Goal: Task Accomplishment & Management: Manage account settings

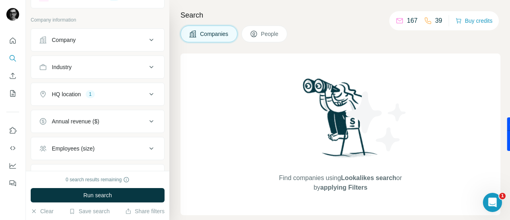
scroll to position [99, 0]
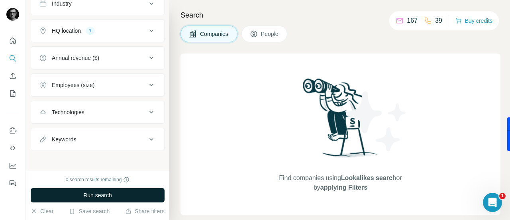
click at [115, 197] on button "Run search" at bounding box center [98, 195] width 134 height 14
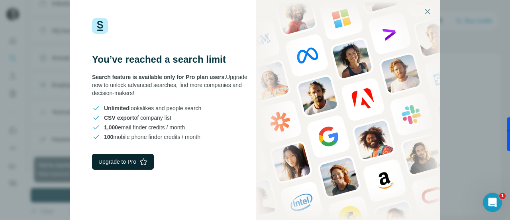
click at [122, 163] on button "Upgrade to Pro" at bounding box center [123, 161] width 62 height 16
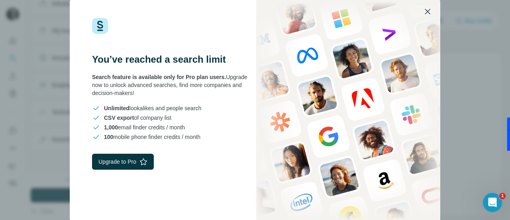
click at [428, 9] on icon "button" at bounding box center [428, 12] width 10 height 10
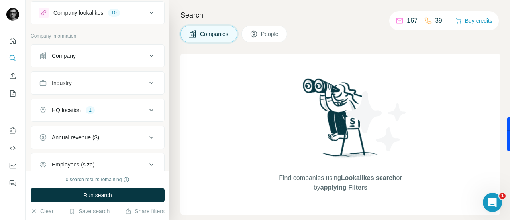
scroll to position [0, 0]
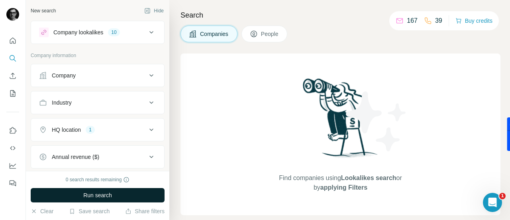
click at [108, 196] on span "Run search" at bounding box center [97, 195] width 29 height 8
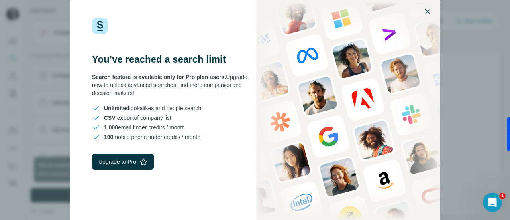
click at [424, 12] on icon "button" at bounding box center [428, 12] width 10 height 10
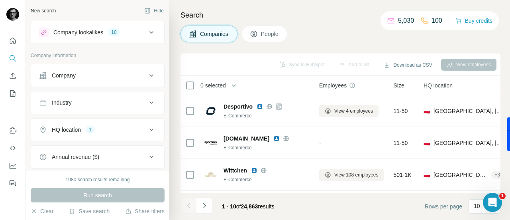
scroll to position [225, 0]
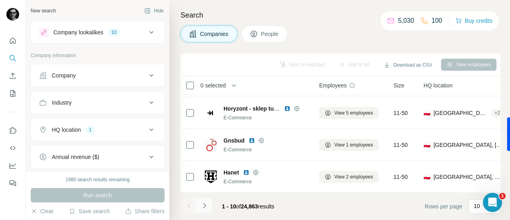
click at [208, 203] on button "Navigate to next page" at bounding box center [204, 205] width 16 height 16
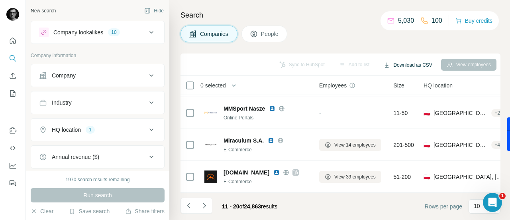
click at [400, 64] on button "Download as CSV" at bounding box center [407, 65] width 59 height 12
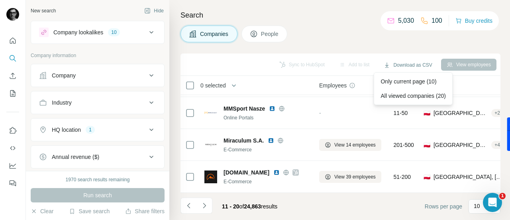
click at [370, 39] on div "Companies People" at bounding box center [341, 34] width 320 height 17
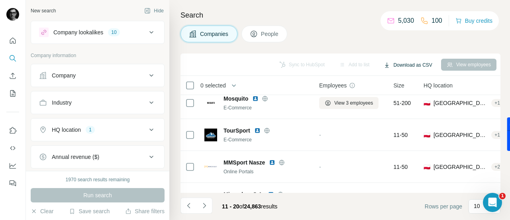
scroll to position [105, 0]
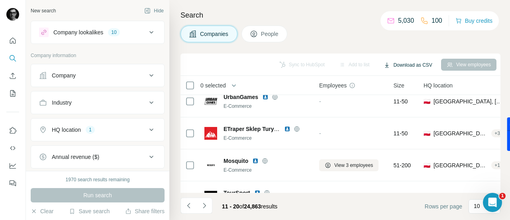
click at [402, 62] on button "Download as CSV" at bounding box center [407, 65] width 59 height 12
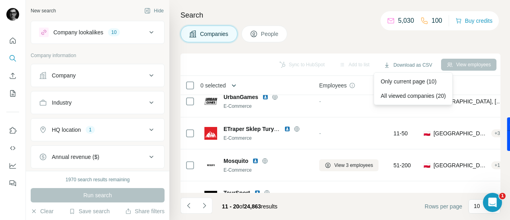
click at [230, 83] on button "button" at bounding box center [234, 85] width 16 height 16
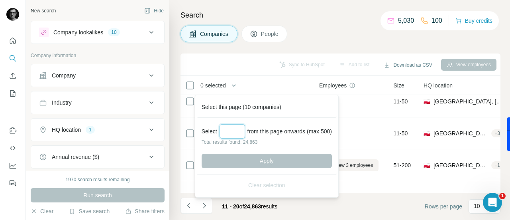
click at [233, 127] on input "Select a number (up to 500)" at bounding box center [233, 131] width 26 height 14
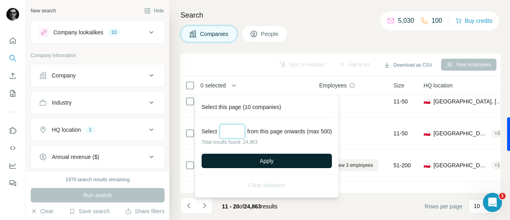
type input "***"
click at [282, 158] on button "Apply" at bounding box center [267, 160] width 130 height 14
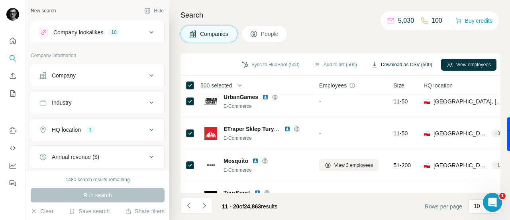
click at [397, 63] on button "Download as CSV (500)" at bounding box center [402, 65] width 72 height 12
click at [352, 28] on div "Companies People" at bounding box center [341, 34] width 320 height 17
click at [398, 63] on button "Download as CSV (500)" at bounding box center [402, 65] width 72 height 12
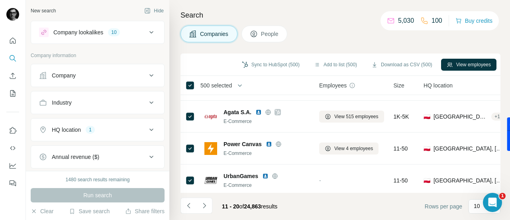
scroll to position [0, 0]
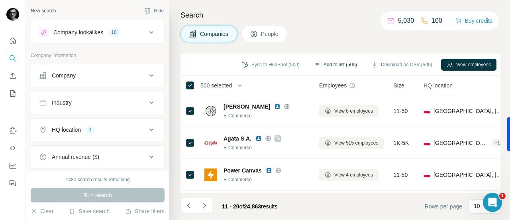
click at [313, 63] on button "Add to list (500)" at bounding box center [335, 65] width 54 height 12
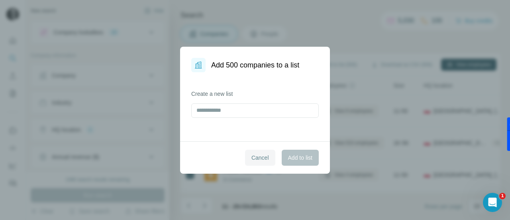
click at [256, 159] on span "Cancel" at bounding box center [260, 157] width 18 height 8
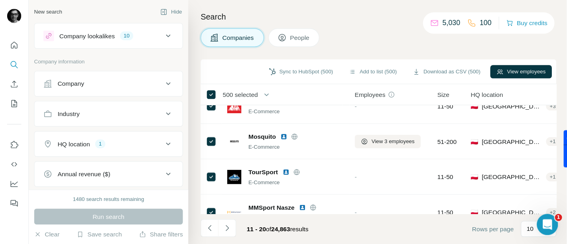
scroll to position [225, 0]
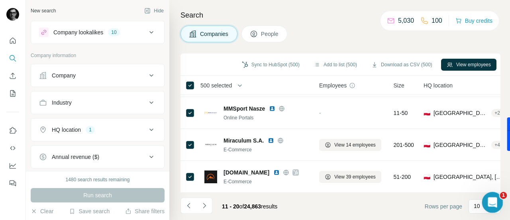
drag, startPoint x: 492, startPoint y: 198, endPoint x: 485, endPoint y: 145, distance: 53.4
click html
drag, startPoint x: 496, startPoint y: 206, endPoint x: 488, endPoint y: 178, distance: 29.3
click html
drag, startPoint x: 491, startPoint y: 200, endPoint x: 454, endPoint y: 200, distance: 37.1
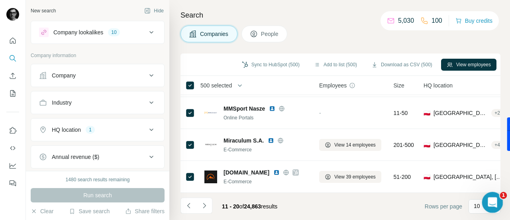
click html
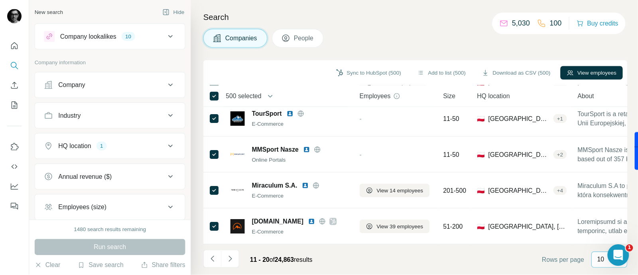
scroll to position [171, 0]
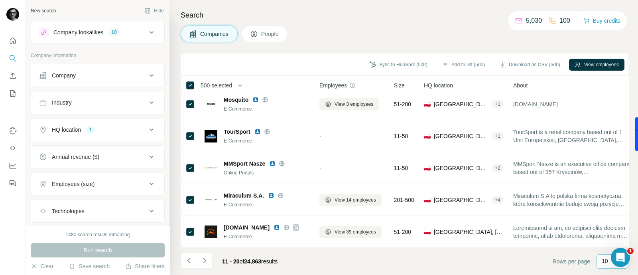
click at [510, 219] on p "10" at bounding box center [604, 261] width 6 height 8
click at [510, 200] on div "60" at bounding box center [612, 200] width 18 height 8
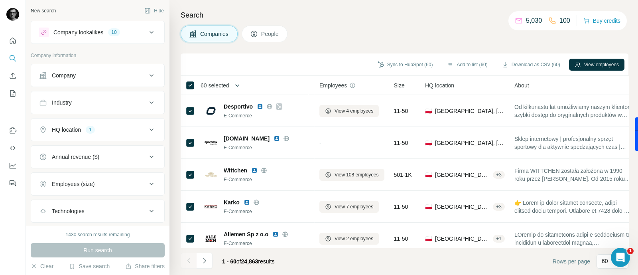
click at [234, 84] on button "button" at bounding box center [237, 85] width 16 height 16
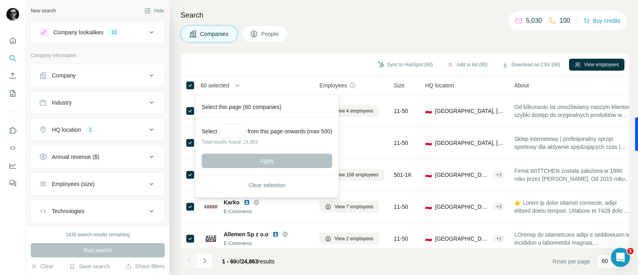
click at [285, 86] on div "60 selected" at bounding box center [244, 85] width 118 height 9
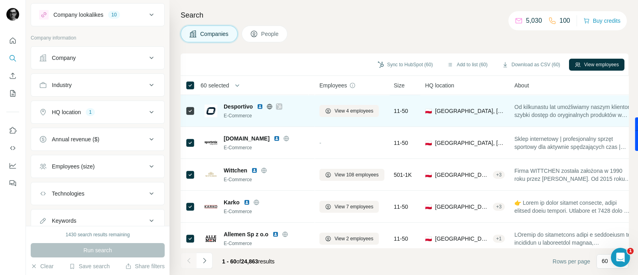
scroll to position [45, 0]
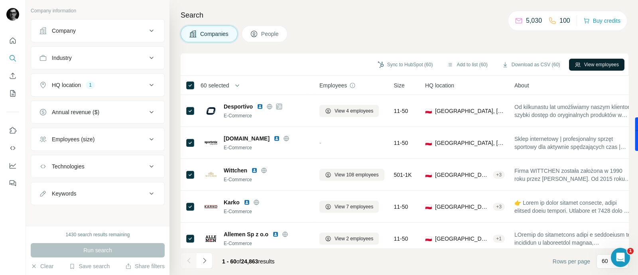
click at [510, 61] on button "View employees" at bounding box center [596, 65] width 55 height 12
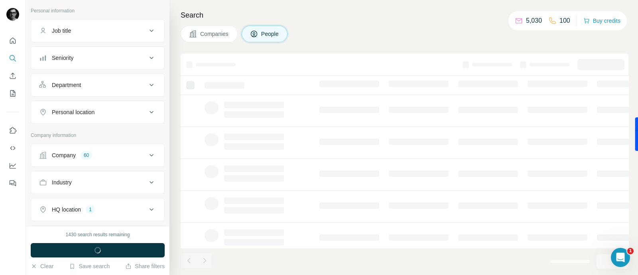
scroll to position [168, 0]
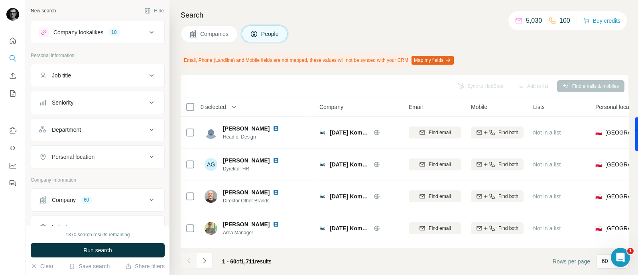
click at [214, 29] on button "Companies" at bounding box center [209, 34] width 57 height 17
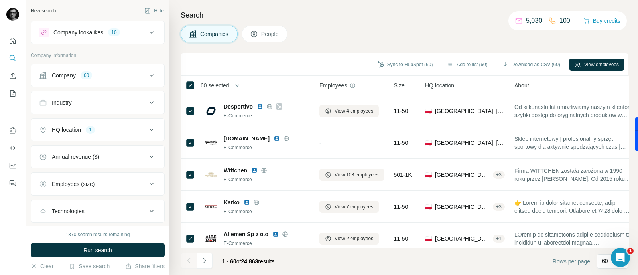
click at [254, 35] on icon at bounding box center [254, 34] width 4 height 4
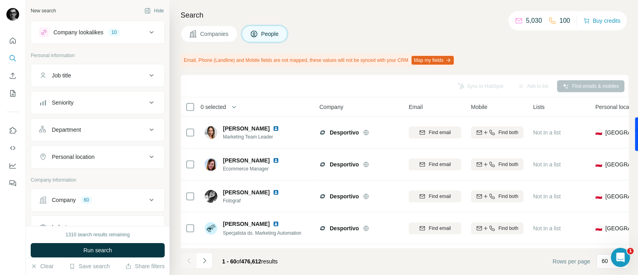
click at [202, 28] on button "Companies" at bounding box center [209, 34] width 57 height 17
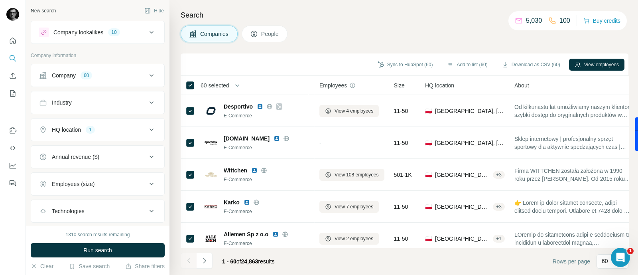
click at [131, 75] on div "Company 60" at bounding box center [93, 75] width 108 height 8
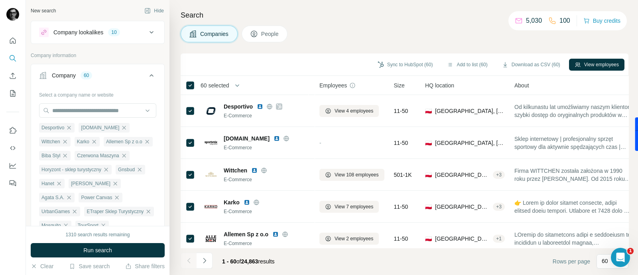
click at [147, 76] on icon at bounding box center [152, 76] width 10 height 10
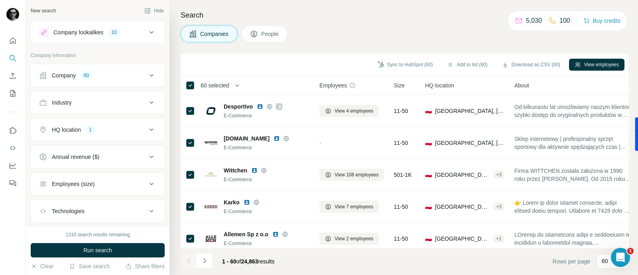
click at [136, 105] on div "Industry" at bounding box center [93, 102] width 108 height 8
click at [147, 101] on icon at bounding box center [152, 103] width 10 height 10
click at [147, 126] on icon at bounding box center [152, 130] width 10 height 10
click at [149, 128] on icon at bounding box center [151, 129] width 4 height 2
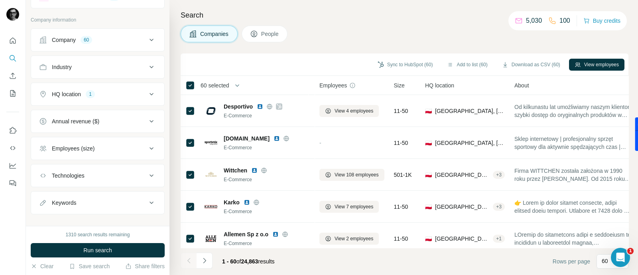
scroll to position [45, 0]
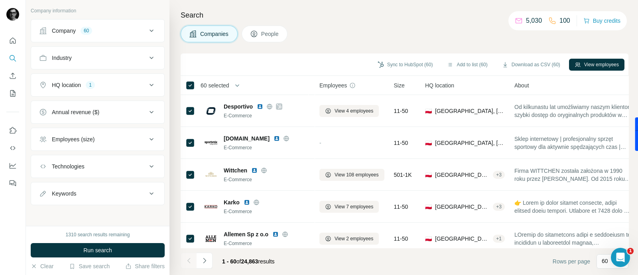
click at [147, 189] on icon at bounding box center [152, 194] width 10 height 10
click at [149, 192] on icon at bounding box center [151, 193] width 4 height 2
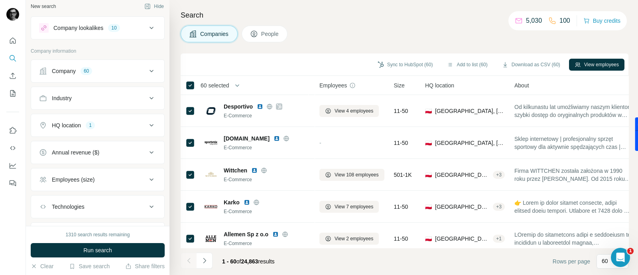
scroll to position [0, 0]
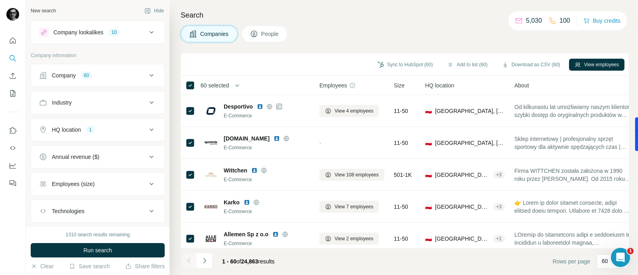
click at [263, 35] on span "People" at bounding box center [270, 34] width 18 height 8
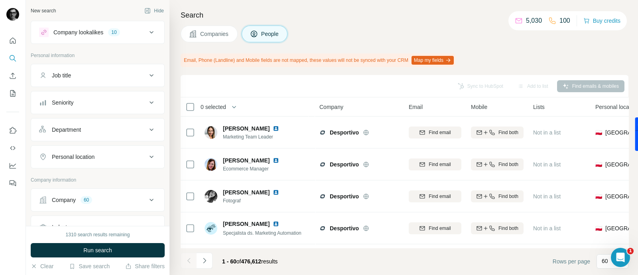
click at [106, 73] on div "Job title" at bounding box center [93, 75] width 108 height 8
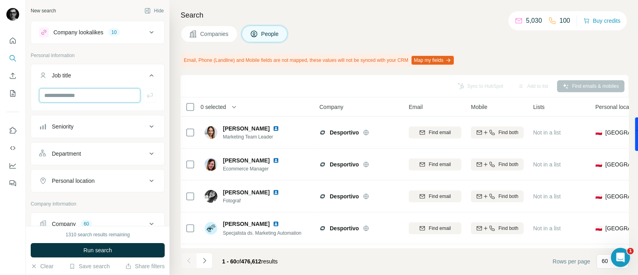
click at [103, 93] on input "text" at bounding box center [89, 95] width 101 height 14
click at [116, 92] on input "text" at bounding box center [89, 95] width 101 height 14
click at [153, 103] on div at bounding box center [97, 98] width 133 height 21
click at [132, 149] on div "Department" at bounding box center [93, 153] width 108 height 8
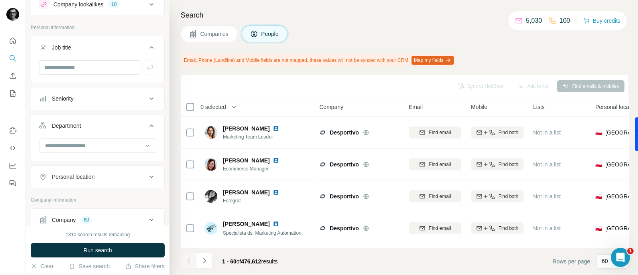
scroll to position [49, 0]
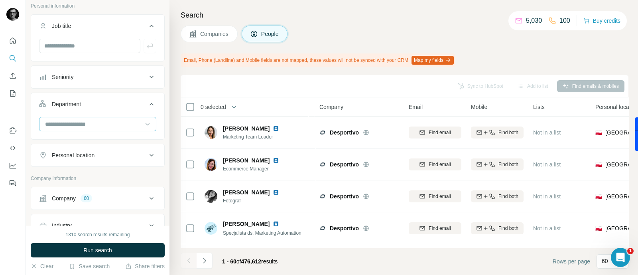
click at [134, 122] on input at bounding box center [93, 124] width 98 height 9
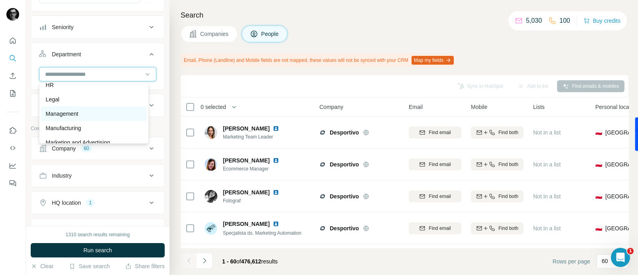
scroll to position [149, 0]
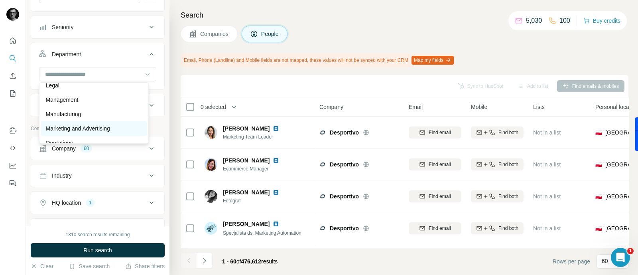
click at [110, 128] on p "Marketing and Advertising" at bounding box center [78, 128] width 64 height 8
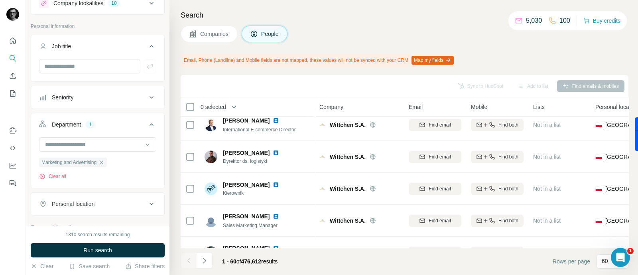
scroll to position [49, 0]
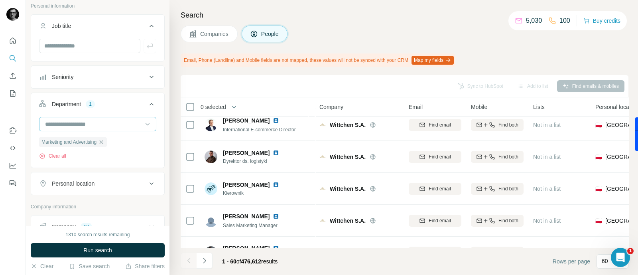
click at [122, 127] on div at bounding box center [93, 124] width 98 height 14
click at [158, 92] on div "New search Hide Company lookalikes 10 Personal information Job title Seniority …" at bounding box center [97, 113] width 143 height 226
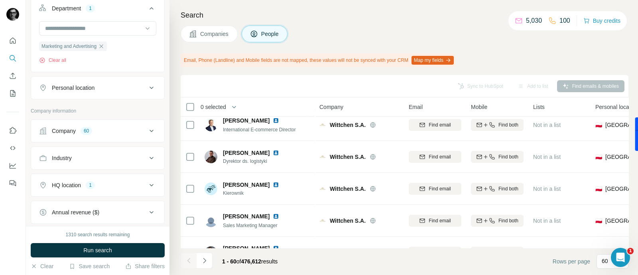
scroll to position [149, 0]
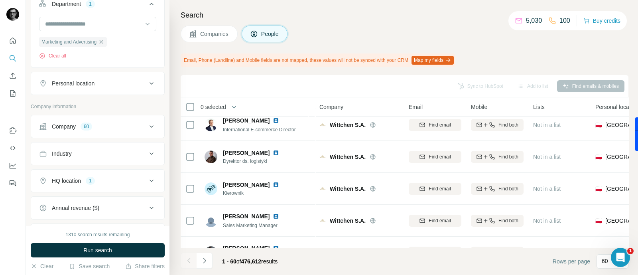
click at [125, 88] on button "Personal location" at bounding box center [97, 83] width 133 height 19
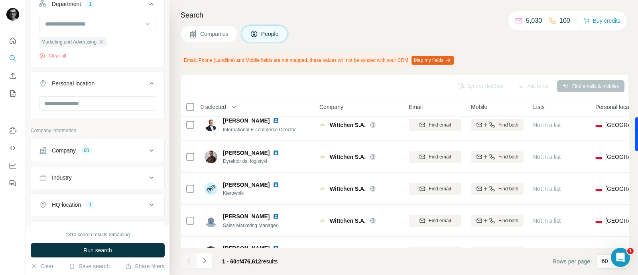
click at [126, 87] on button "Personal location" at bounding box center [97, 85] width 133 height 22
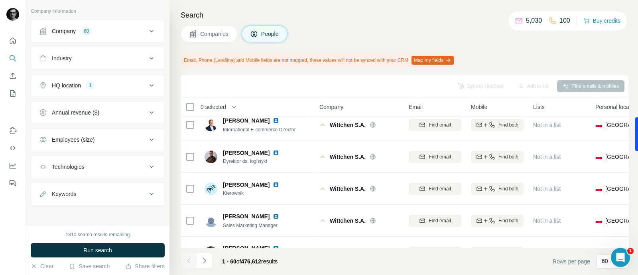
scroll to position [0, 0]
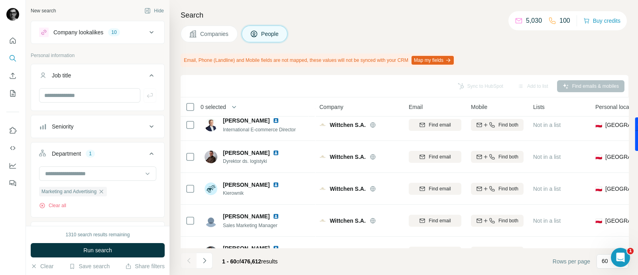
click at [116, 126] on div "Seniority" at bounding box center [93, 126] width 108 height 8
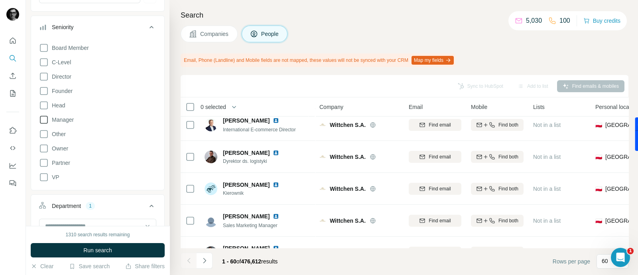
scroll to position [49, 0]
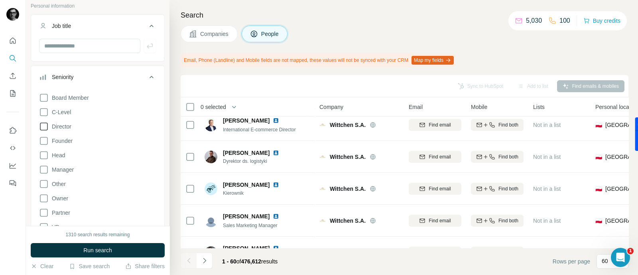
drag, startPoint x: 44, startPoint y: 110, endPoint x: 42, endPoint y: 124, distance: 13.6
click at [44, 111] on icon at bounding box center [44, 112] width 10 height 10
click at [43, 124] on icon at bounding box center [44, 127] width 10 height 10
click at [43, 153] on icon at bounding box center [44, 155] width 10 height 10
click at [42, 170] on icon at bounding box center [44, 170] width 10 height 10
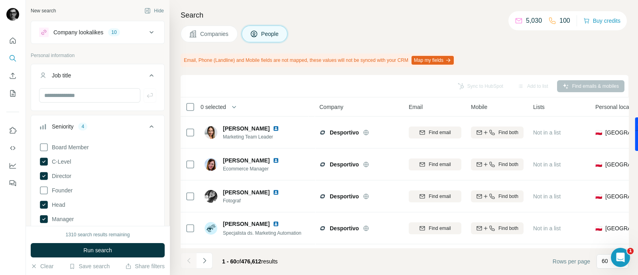
click at [147, 124] on icon at bounding box center [152, 127] width 10 height 10
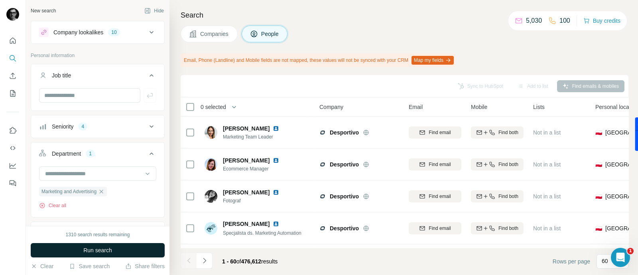
click at [129, 219] on button "Run search" at bounding box center [98, 250] width 134 height 14
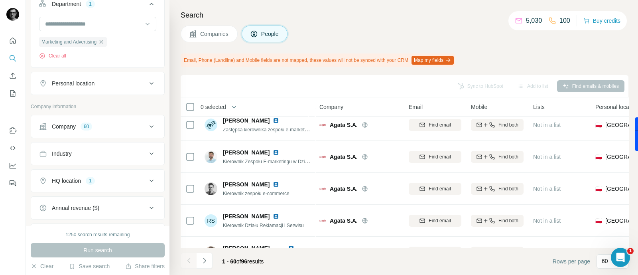
scroll to position [245, 0]
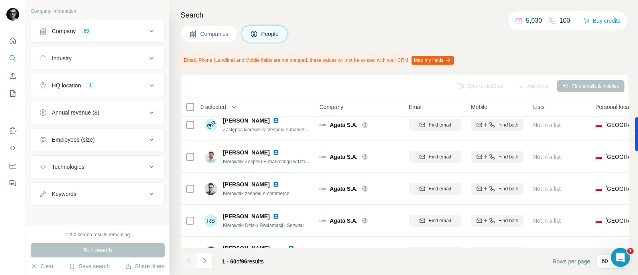
click at [99, 196] on button "Keywords" at bounding box center [97, 193] width 133 height 19
click at [95, 215] on input "text" at bounding box center [89, 213] width 101 height 14
type input "****"
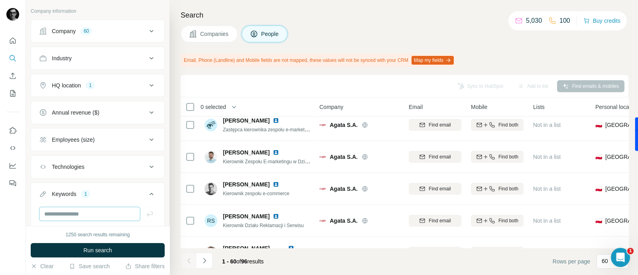
click at [97, 171] on div "Technologies" at bounding box center [93, 167] width 108 height 8
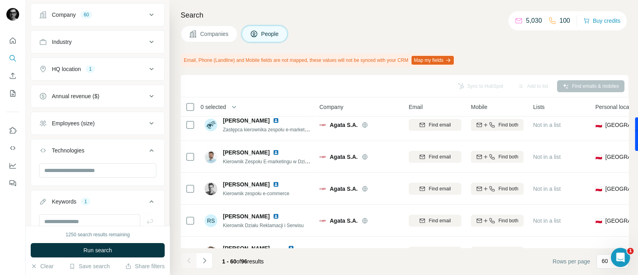
scroll to position [320, 0]
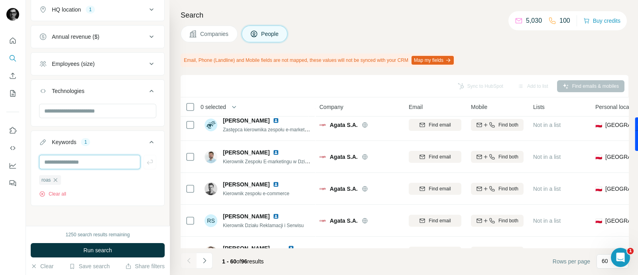
click at [81, 160] on input "text" at bounding box center [89, 162] width 101 height 14
type input "****"
click at [90, 160] on input "text" at bounding box center [89, 162] width 101 height 14
type input "**********"
type input "***"
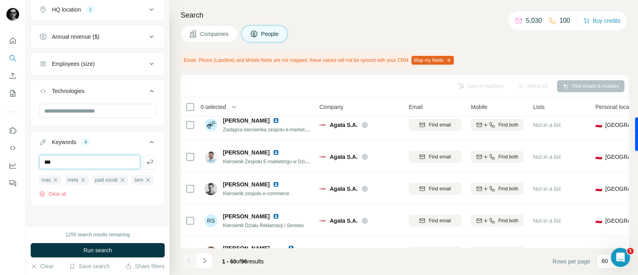
type input "***"
type input "*******"
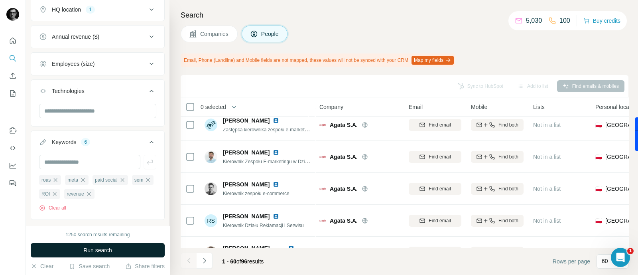
click at [124, 219] on button "Run search" at bounding box center [98, 250] width 134 height 14
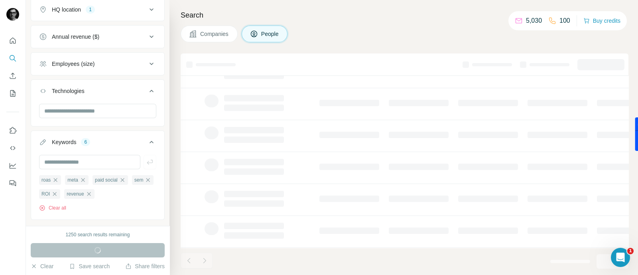
scroll to position [171, 0]
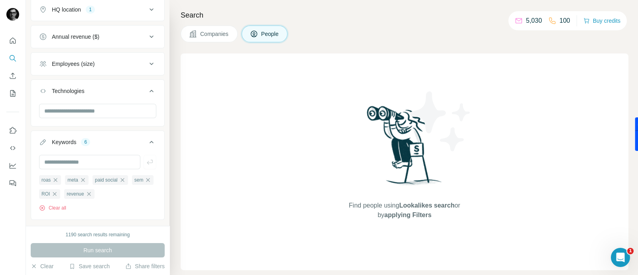
click at [222, 37] on span "Companies" at bounding box center [214, 34] width 29 height 8
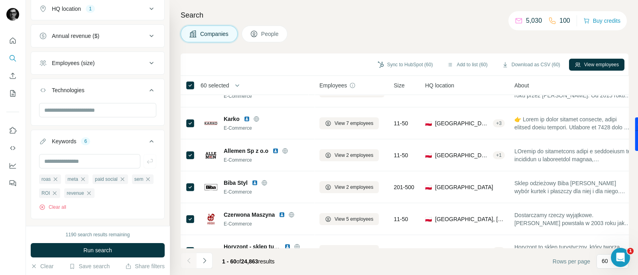
scroll to position [99, 0]
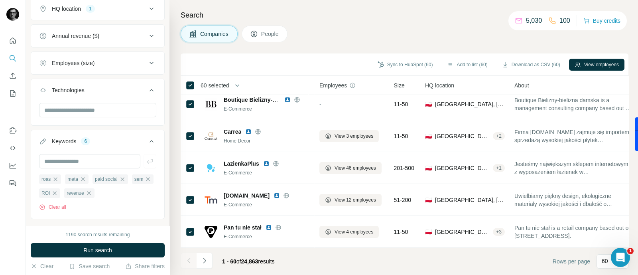
scroll to position [1068, 0]
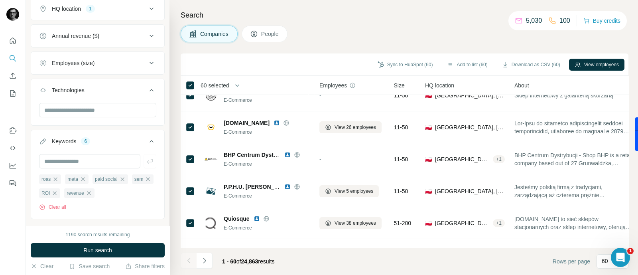
click at [264, 29] on button "People" at bounding box center [265, 34] width 46 height 17
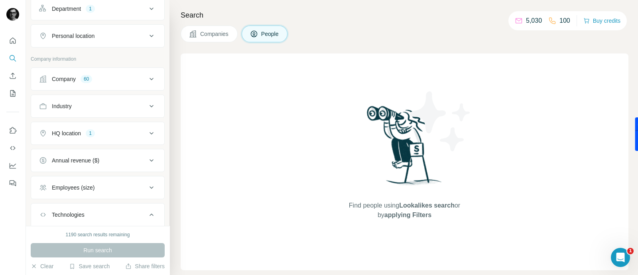
scroll to position [245, 0]
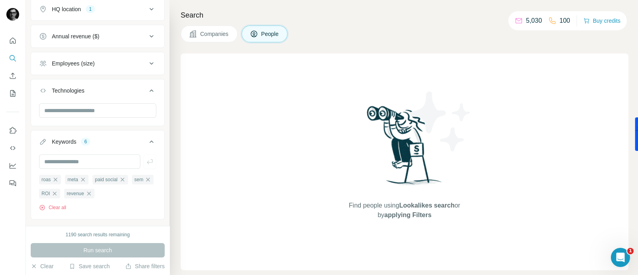
click at [225, 31] on span "Companies" at bounding box center [214, 34] width 29 height 8
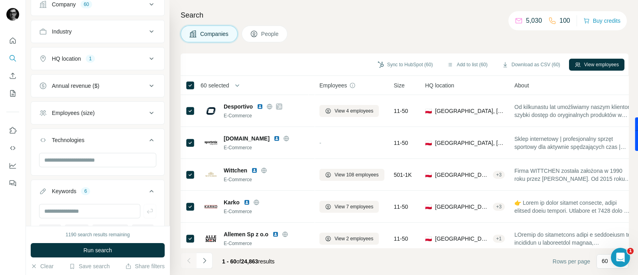
scroll to position [135, 0]
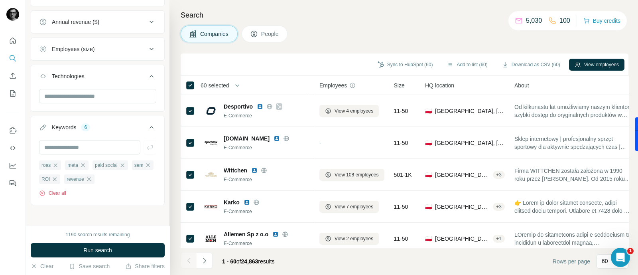
click at [53, 193] on button "Clear all" at bounding box center [52, 192] width 27 height 7
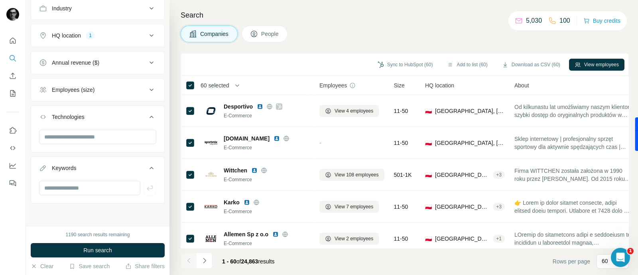
scroll to position [92, 0]
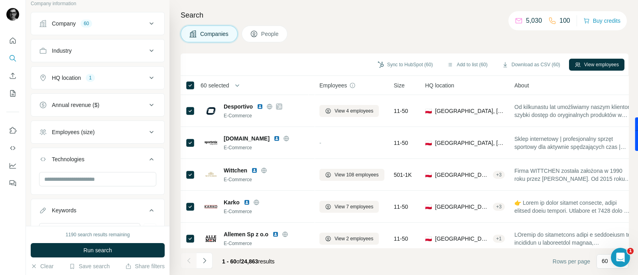
scroll to position [43, 0]
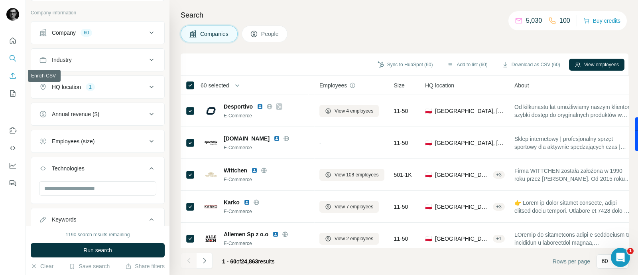
click at [16, 75] on icon "Enrich CSV" at bounding box center [13, 76] width 8 height 8
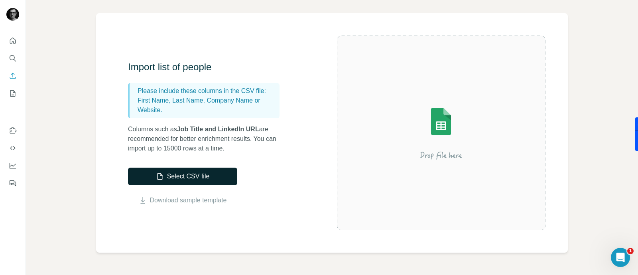
scroll to position [99, 0]
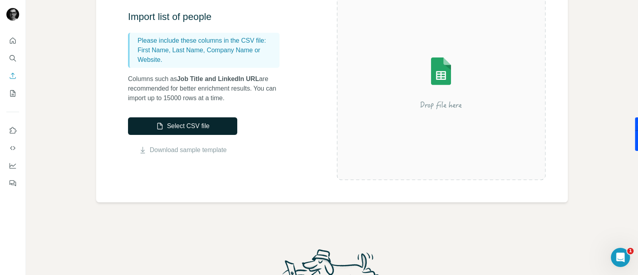
click at [196, 125] on button "Select CSV file" at bounding box center [182, 126] width 109 height 18
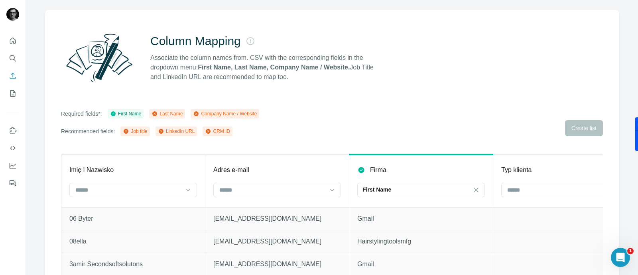
scroll to position [74, 0]
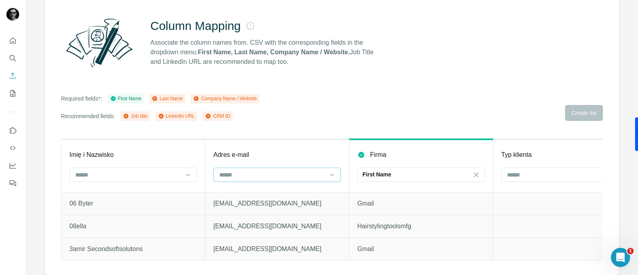
click at [257, 170] on input at bounding box center [272, 174] width 108 height 9
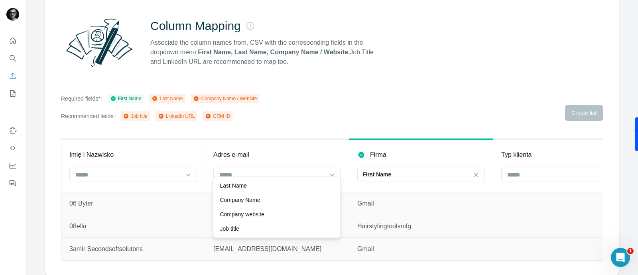
click at [300, 139] on th "Adres e-mail" at bounding box center [277, 165] width 144 height 53
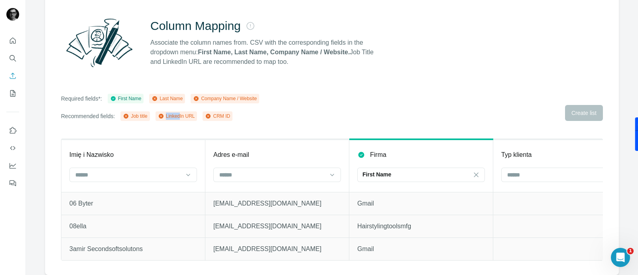
drag, startPoint x: 184, startPoint y: 109, endPoint x: 201, endPoint y: 112, distance: 17.5
click at [195, 112] on div "LinkedIn URL" at bounding box center [176, 115] width 37 height 7
drag, startPoint x: 305, startPoint y: 107, endPoint x: 283, endPoint y: 126, distance: 28.8
click at [305, 108] on div "Required fields*: First Name Last Name Company Name / Website Recommended field…" at bounding box center [332, 107] width 542 height 27
click at [124, 170] on input at bounding box center [129, 174] width 108 height 9
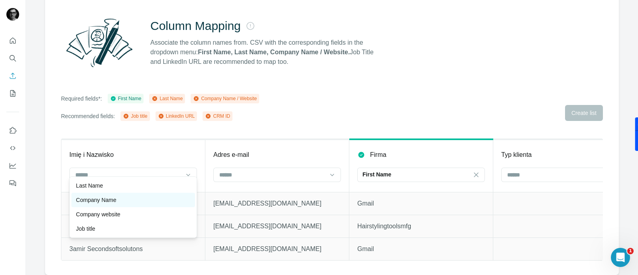
click at [129, 201] on div "Company Name" at bounding box center [133, 200] width 114 height 8
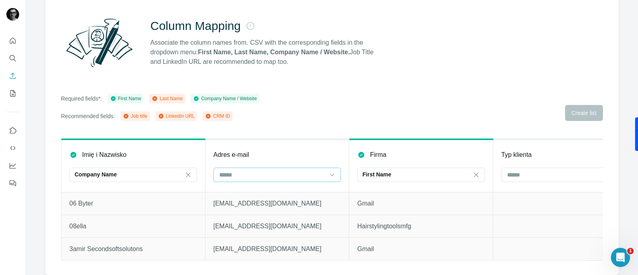
click at [261, 170] on input at bounding box center [272, 174] width 108 height 9
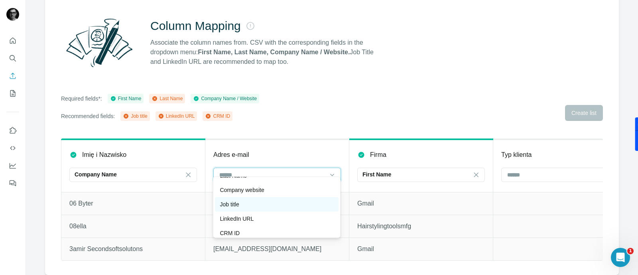
scroll to position [14, 0]
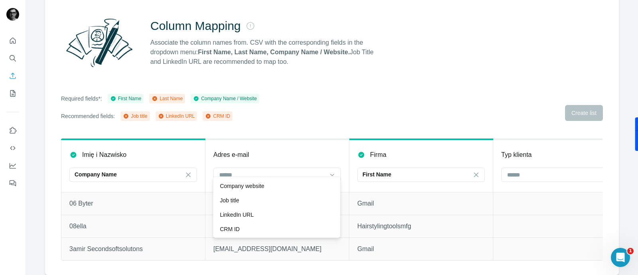
click at [315, 150] on div "Adres e-mail" at bounding box center [277, 155] width 128 height 10
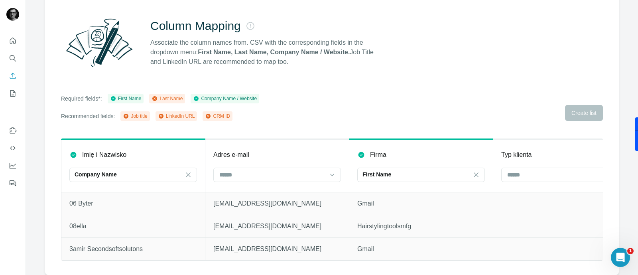
scroll to position [0, 0]
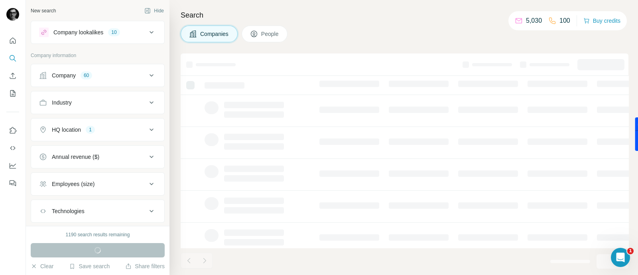
click at [16, 79] on icon "Enrich CSV" at bounding box center [13, 76] width 8 height 8
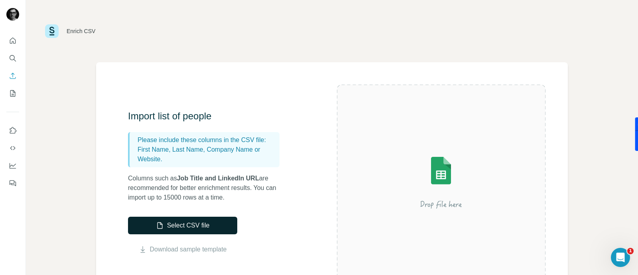
click at [207, 219] on button "Select CSV file" at bounding box center [182, 225] width 109 height 18
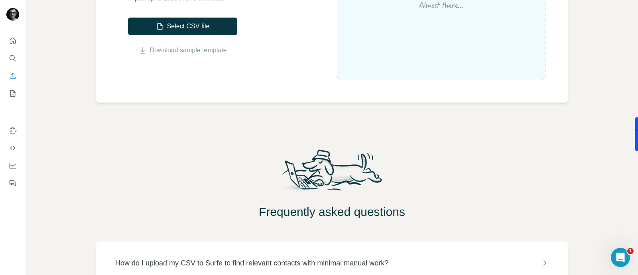
scroll to position [99, 0]
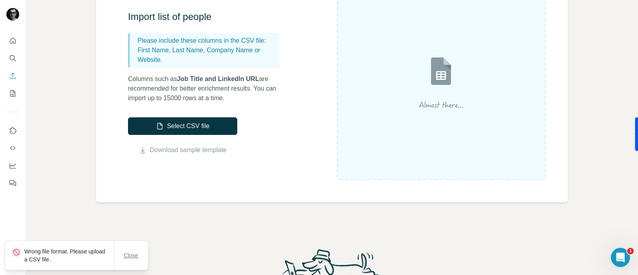
click at [130, 219] on span "Close" at bounding box center [131, 255] width 14 height 8
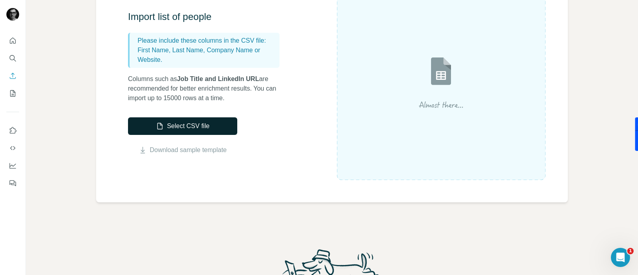
click at [210, 124] on button "Select CSV file" at bounding box center [182, 126] width 109 height 18
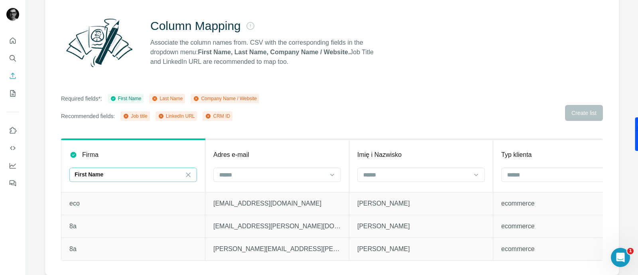
click at [171, 171] on div "First Name" at bounding box center [129, 175] width 108 height 14
click at [127, 196] on div "Company Name" at bounding box center [133, 200] width 114 height 8
click at [428, 170] on input at bounding box center [416, 174] width 108 height 9
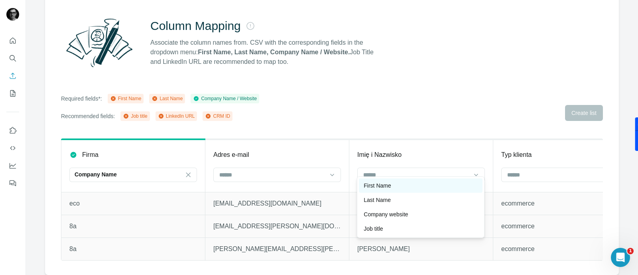
click at [423, 185] on div "First Name" at bounding box center [420, 185] width 114 height 8
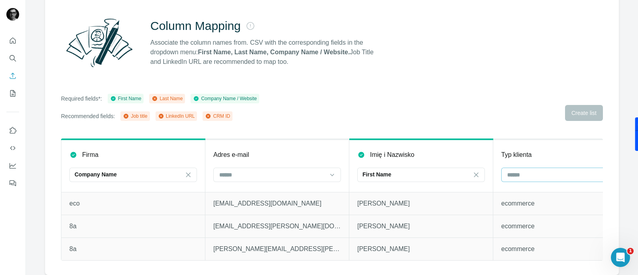
click at [510, 170] on input at bounding box center [560, 174] width 108 height 9
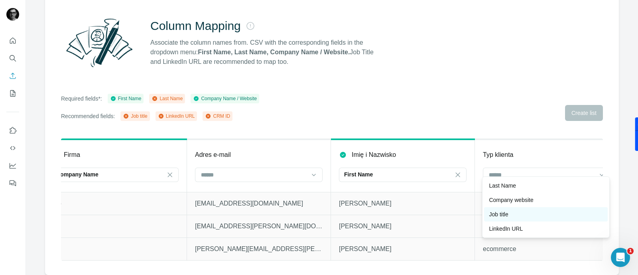
click at [510, 210] on div "Job title" at bounding box center [546, 214] width 114 height 8
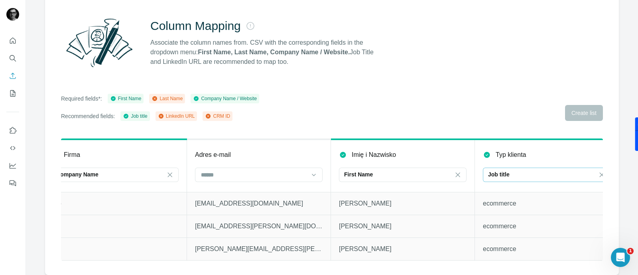
click at [510, 170] on div "Job title" at bounding box center [542, 174] width 108 height 8
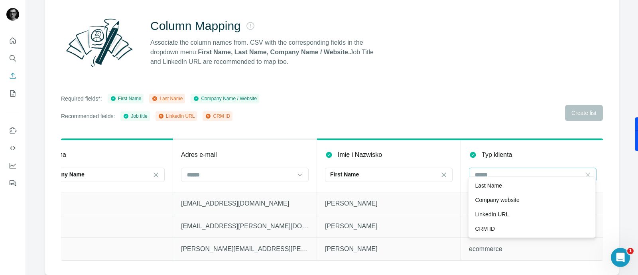
click at [510, 171] on icon at bounding box center [587, 175] width 8 height 8
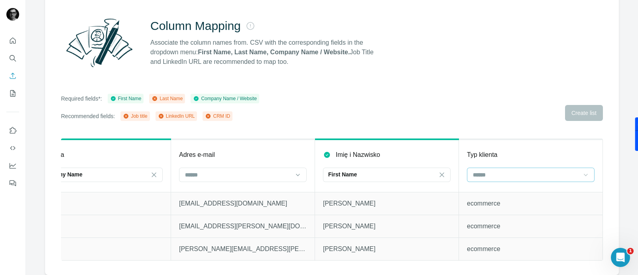
scroll to position [0, 0]
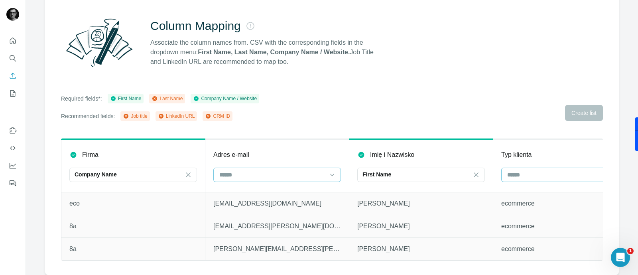
click at [303, 170] on input at bounding box center [272, 174] width 108 height 9
click at [324, 101] on div "Required fields*: First Name Last Name Company Name / Website Recommended field…" at bounding box center [332, 107] width 542 height 27
click at [291, 173] on div at bounding box center [272, 175] width 108 height 14
click at [238, 150] on p "Adres e-mail" at bounding box center [231, 155] width 36 height 10
click at [260, 170] on input at bounding box center [272, 174] width 108 height 9
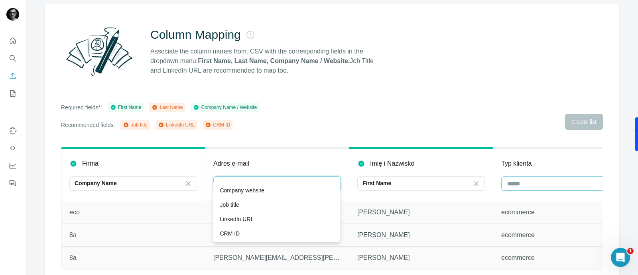
scroll to position [74, 0]
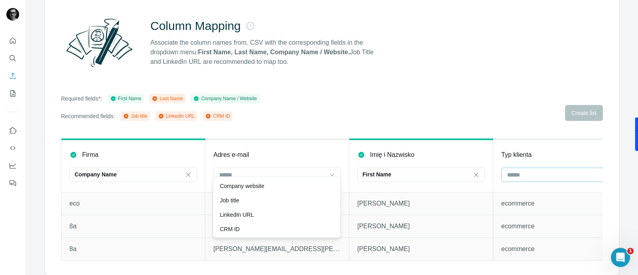
click at [342, 94] on div "Required fields*: First Name Last Name Company Name / Website Recommended field…" at bounding box center [332, 107] width 542 height 27
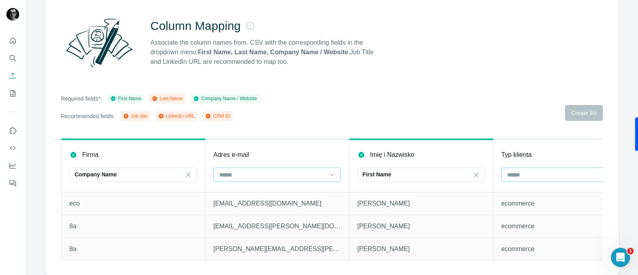
click at [314, 170] on input at bounding box center [272, 174] width 108 height 9
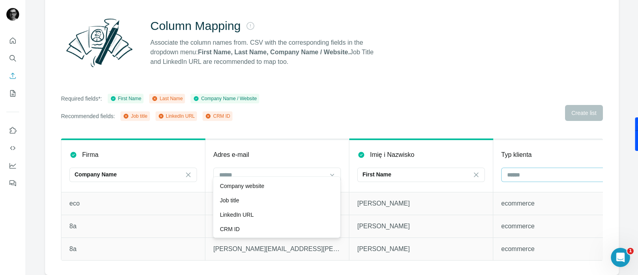
click at [295, 199] on div "Job title" at bounding box center [277, 200] width 114 height 8
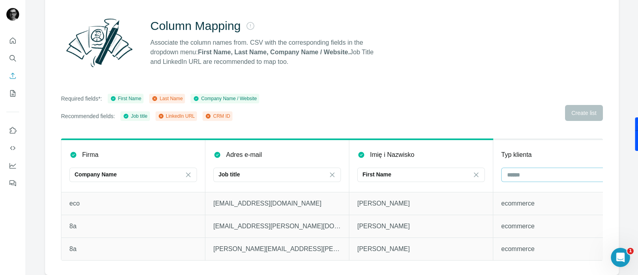
scroll to position [0, 0]
click at [510, 170] on input at bounding box center [560, 174] width 108 height 9
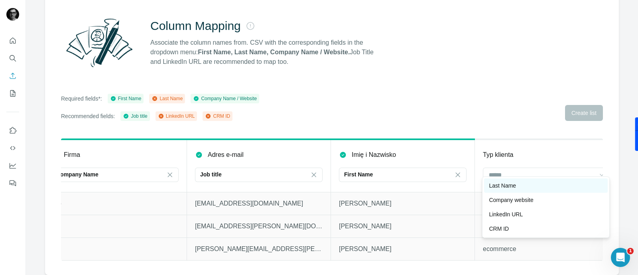
click at [510, 181] on p "Last Name" at bounding box center [502, 185] width 27 height 8
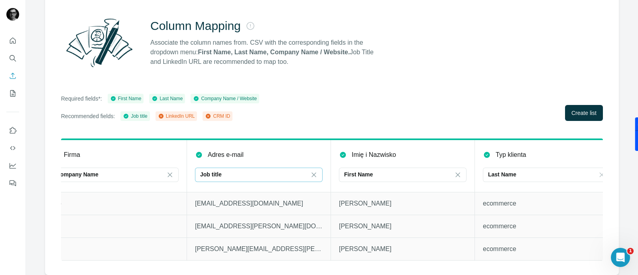
click at [261, 170] on div "Job title" at bounding box center [254, 174] width 108 height 8
click at [268, 170] on input at bounding box center [254, 174] width 108 height 9
click at [268, 170] on div "Job title" at bounding box center [254, 174] width 108 height 8
click at [358, 94] on div "Required fields*: First Name Last Name Company Name / Website Recommended field…" at bounding box center [332, 107] width 542 height 27
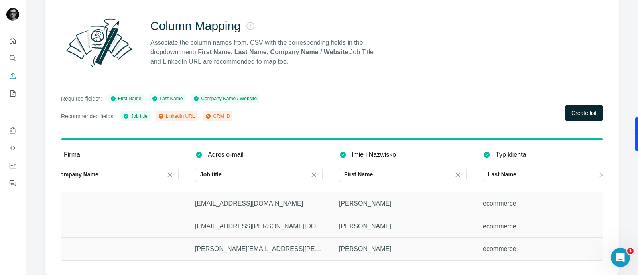
click at [510, 105] on button "Create list" at bounding box center [584, 113] width 38 height 16
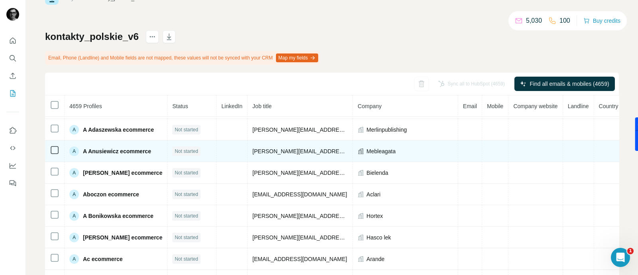
scroll to position [30, 0]
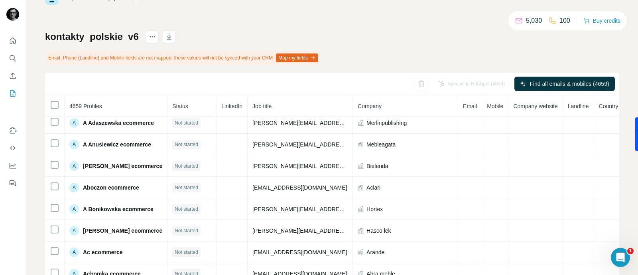
click at [428, 53] on div "kontakty_polskie_v6 Email, Phone (Landline) and Mobile fields are not mapped, t…" at bounding box center [332, 167] width 574 height 275
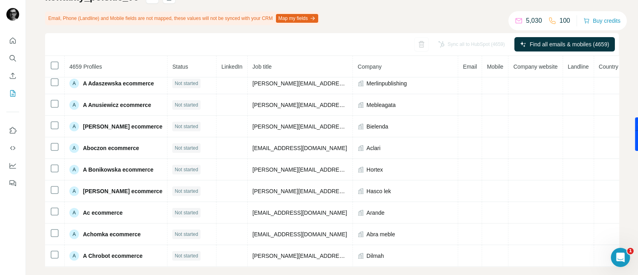
scroll to position [78, 0]
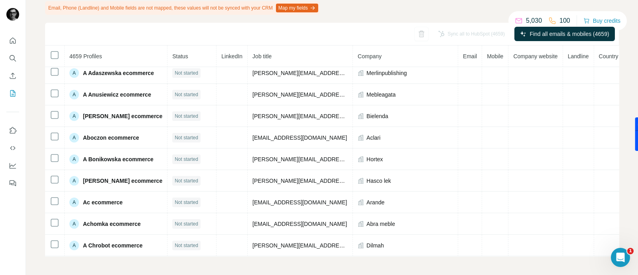
drag, startPoint x: 634, startPoint y: 180, endPoint x: 4, endPoint y: 12, distance: 651.8
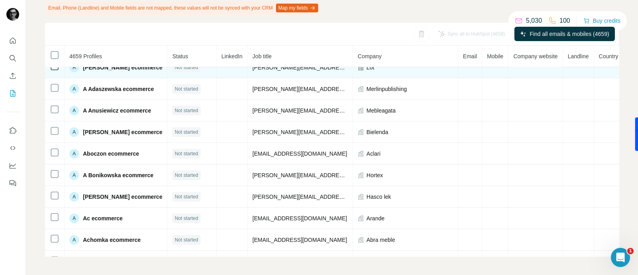
scroll to position [0, 0]
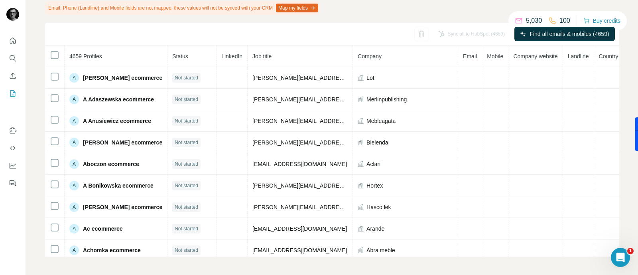
click at [373, 54] on span "Company" at bounding box center [370, 56] width 24 height 6
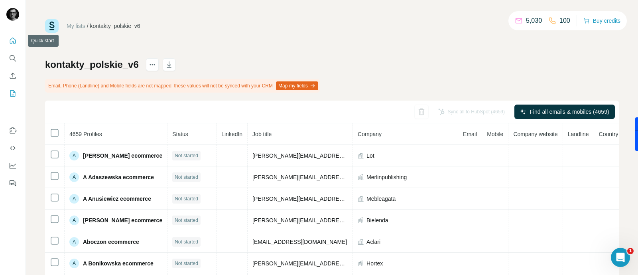
click at [12, 38] on icon "Quick start" at bounding box center [13, 40] width 6 height 6
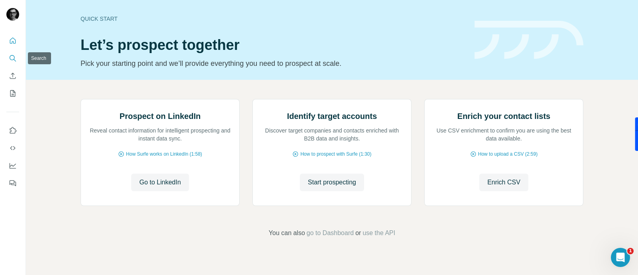
click at [14, 59] on icon "Search" at bounding box center [13, 58] width 8 height 8
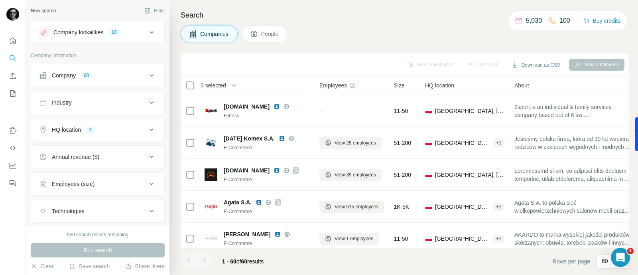
click at [262, 32] on span "People" at bounding box center [270, 34] width 18 height 8
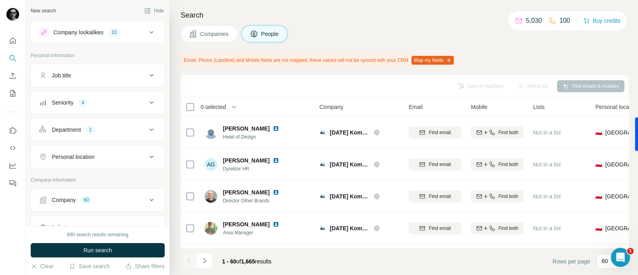
click at [100, 106] on button "Seniority 4" at bounding box center [97, 102] width 133 height 19
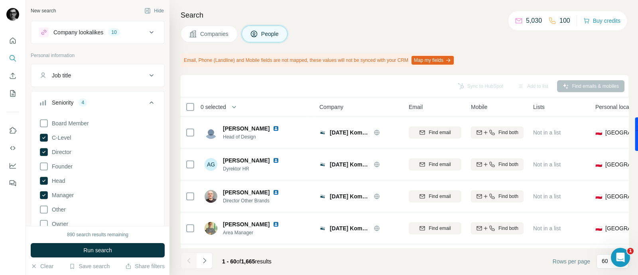
click at [120, 102] on div "Seniority 4" at bounding box center [93, 102] width 108 height 8
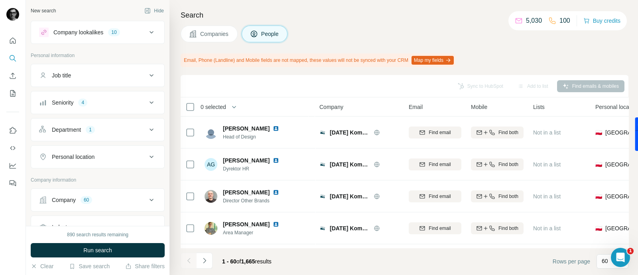
click at [94, 76] on div "Job title" at bounding box center [93, 75] width 108 height 8
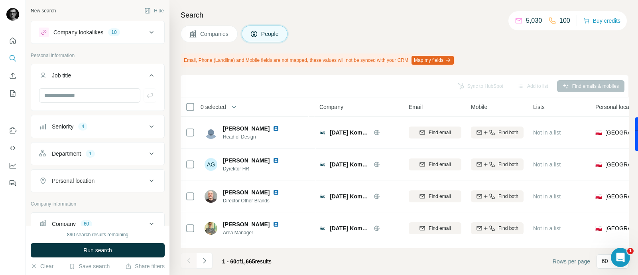
click at [98, 76] on div "Job title" at bounding box center [93, 75] width 108 height 8
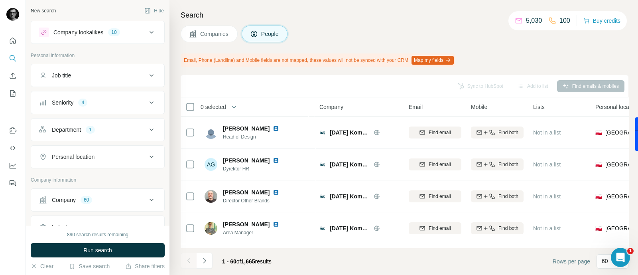
click at [132, 79] on div "Job title" at bounding box center [93, 75] width 108 height 8
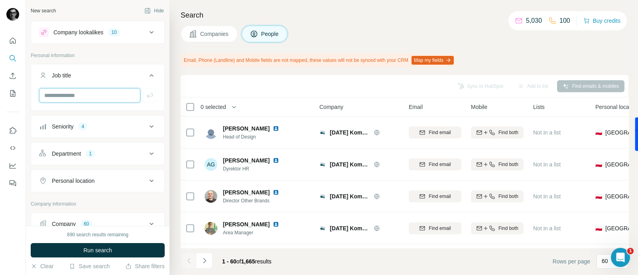
click at [110, 89] on input "text" at bounding box center [89, 95] width 101 height 14
type input "*"
type input "**********"
drag, startPoint x: 59, startPoint y: 92, endPoint x: 0, endPoint y: 86, distance: 59.2
click at [0, 86] on div "**********" at bounding box center [319, 137] width 638 height 275
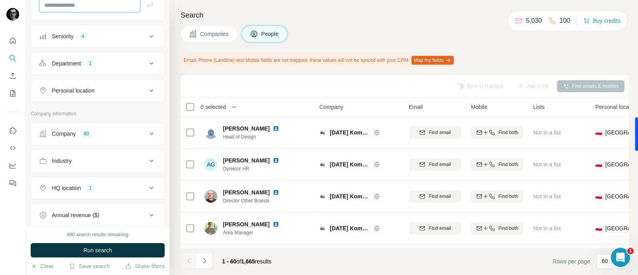
scroll to position [99, 0]
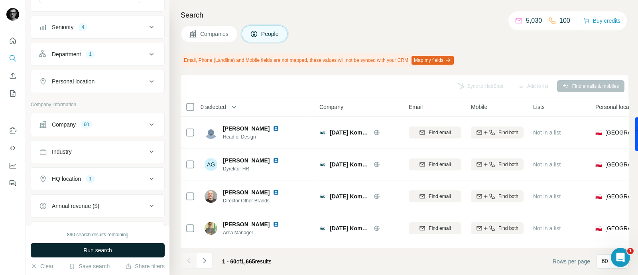
click at [101, 219] on button "Run search" at bounding box center [98, 250] width 134 height 14
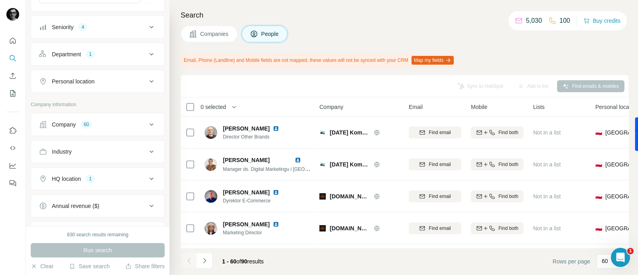
click at [226, 31] on span "Companies" at bounding box center [214, 34] width 29 height 8
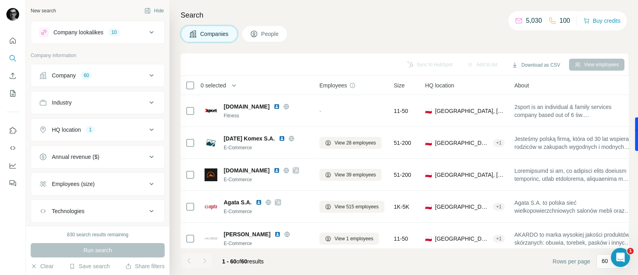
scroll to position [49, 0]
click at [147, 31] on icon at bounding box center [152, 33] width 10 height 10
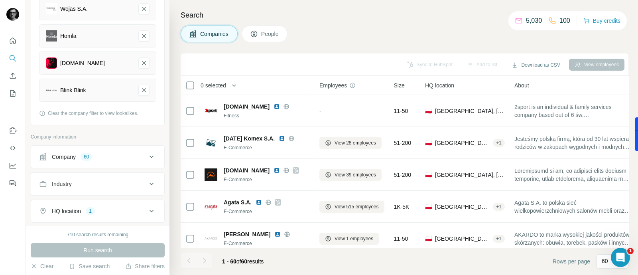
scroll to position [299, 0]
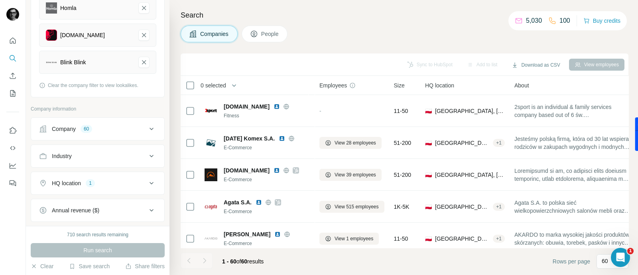
click at [138, 107] on p "Company information" at bounding box center [98, 108] width 134 height 7
click at [147, 128] on icon at bounding box center [152, 129] width 10 height 10
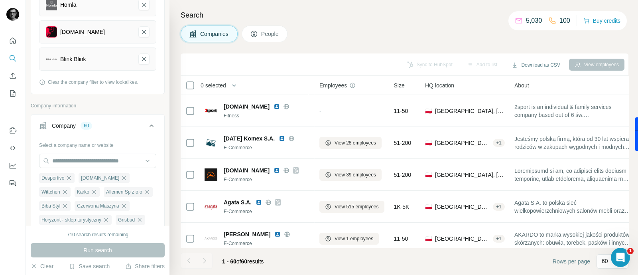
scroll to position [0, 0]
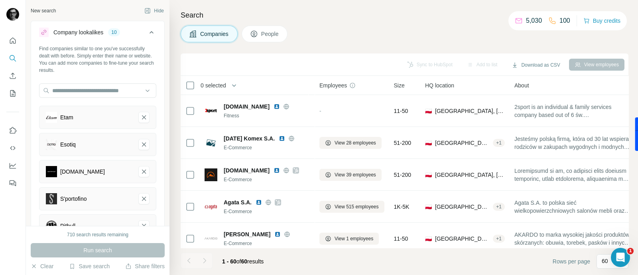
click at [150, 77] on div "Find companies similar to one you've successfully dealt with before. Simply ent…" at bounding box center [97, 219] width 133 height 349
click at [139, 94] on input "text" at bounding box center [97, 90] width 117 height 14
click at [147, 32] on icon at bounding box center [152, 33] width 10 height 10
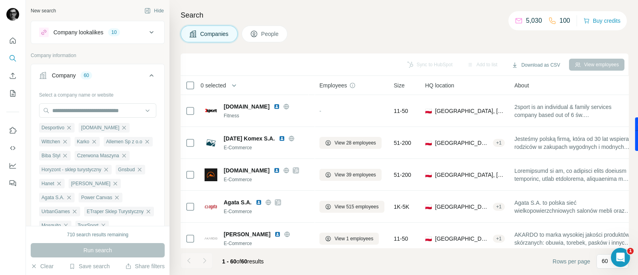
click at [147, 75] on icon at bounding box center [152, 76] width 10 height 10
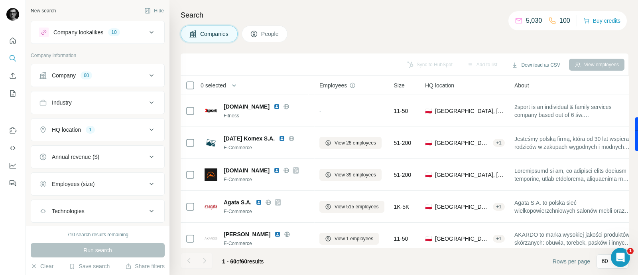
click at [147, 100] on icon at bounding box center [152, 103] width 10 height 10
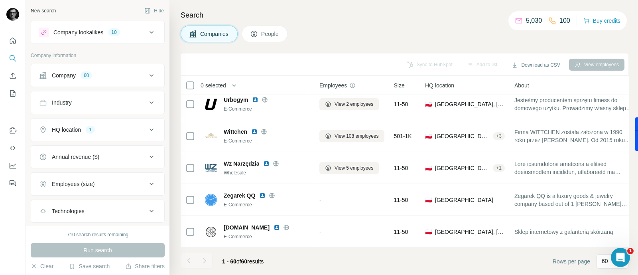
click at [114, 72] on div "Company 60" at bounding box center [93, 75] width 108 height 8
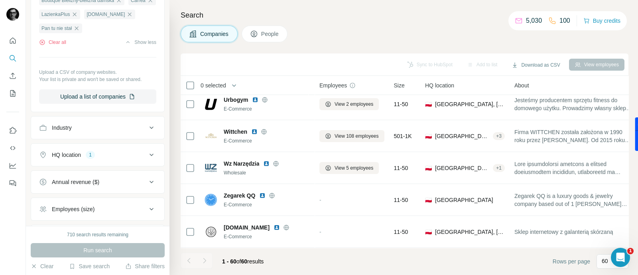
scroll to position [482, 0]
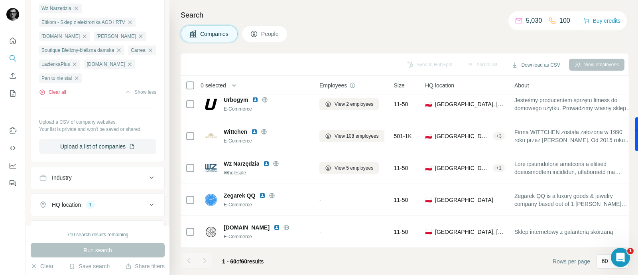
click at [58, 96] on button "Clear all" at bounding box center [52, 91] width 27 height 7
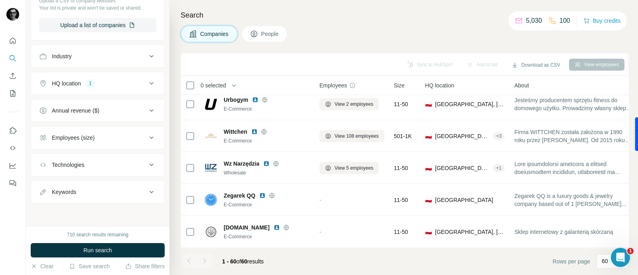
scroll to position [0, 0]
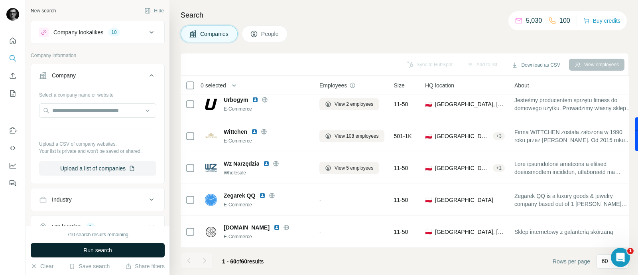
click at [112, 250] on button "Run search" at bounding box center [98, 250] width 134 height 14
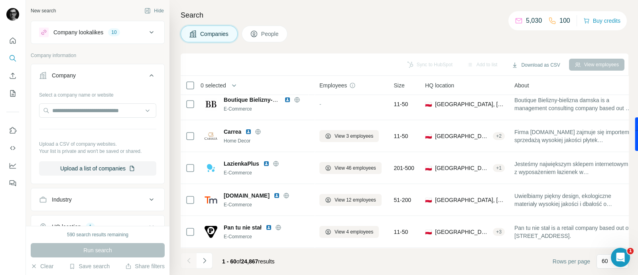
scroll to position [1765, 0]
click at [205, 258] on icon "Navigate to next page" at bounding box center [204, 260] width 8 height 8
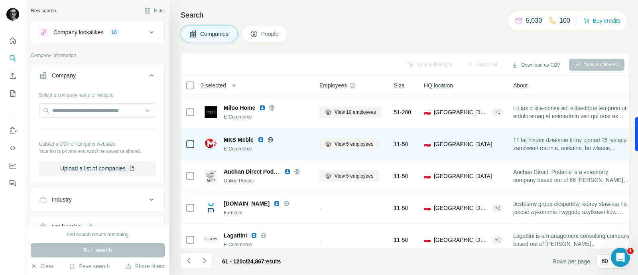
scroll to position [0, 0]
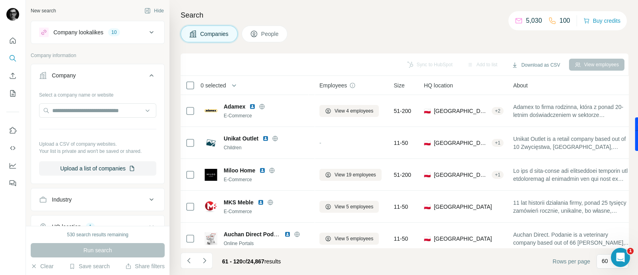
click at [272, 31] on span "People" at bounding box center [270, 34] width 18 height 8
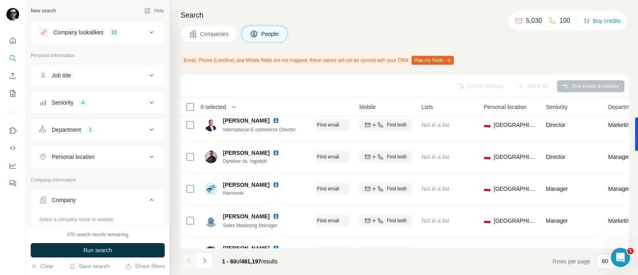
scroll to position [199, 0]
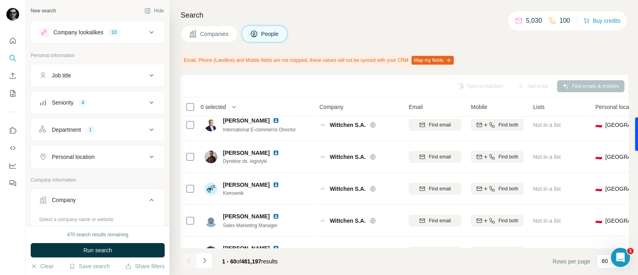
click at [112, 127] on div "Department 1" at bounding box center [93, 130] width 108 height 8
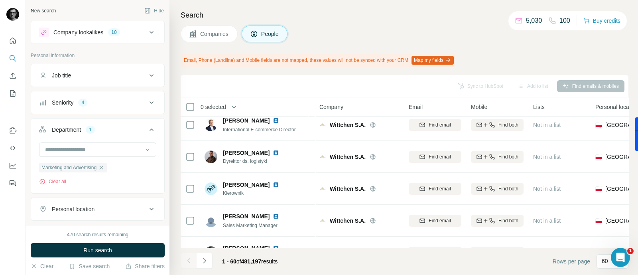
click at [112, 127] on div "Department 1" at bounding box center [93, 130] width 108 height 8
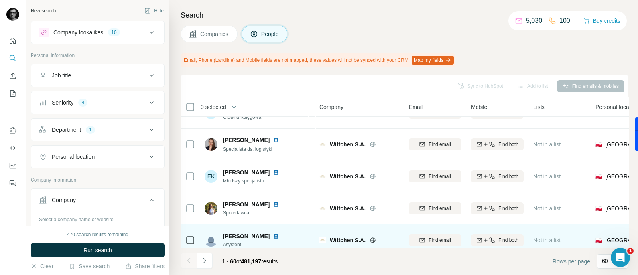
scroll to position [1787, 0]
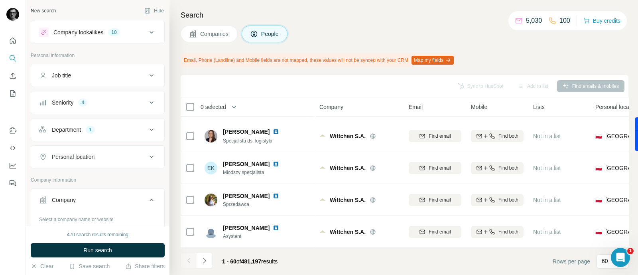
click at [205, 36] on span "Companies" at bounding box center [214, 34] width 29 height 8
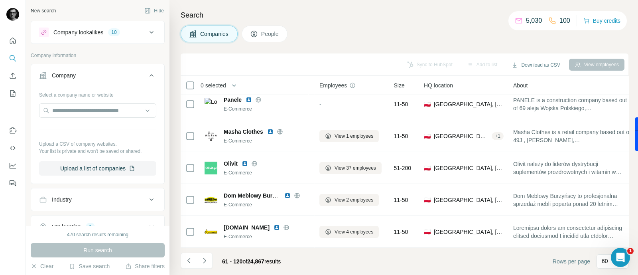
scroll to position [1765, 0]
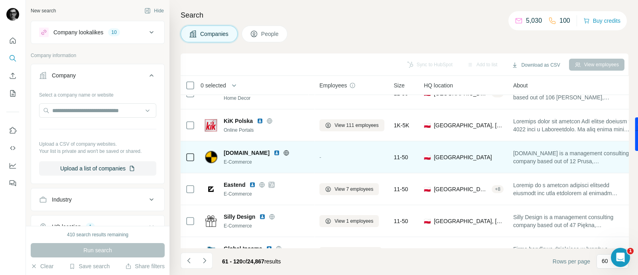
scroll to position [1466, 0]
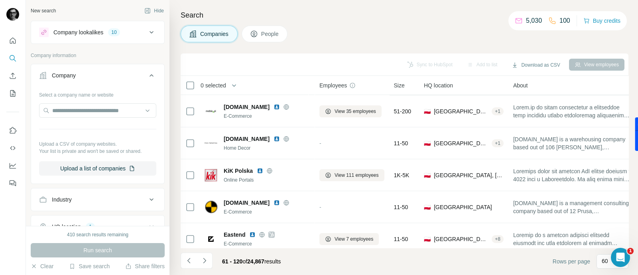
click at [261, 33] on button "People" at bounding box center [265, 34] width 46 height 17
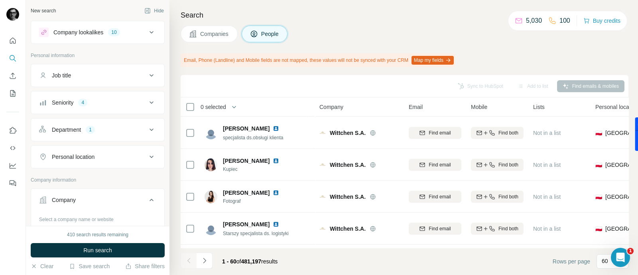
click at [122, 73] on div "Job title" at bounding box center [93, 75] width 108 height 8
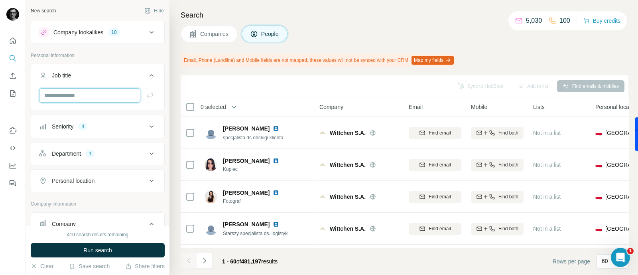
click at [108, 95] on input "text" at bounding box center [89, 95] width 101 height 14
type input "**********"
click at [143, 89] on button "button" at bounding box center [149, 95] width 13 height 14
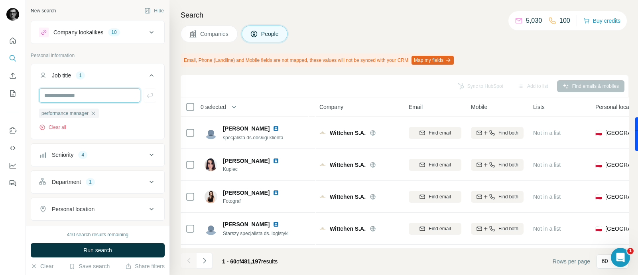
click at [97, 96] on input "text" at bounding box center [89, 95] width 101 height 14
type input "**********"
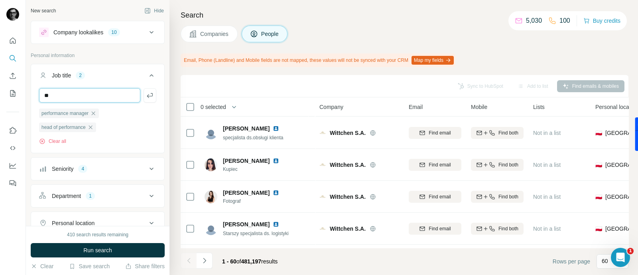
type input "*"
type input "**********"
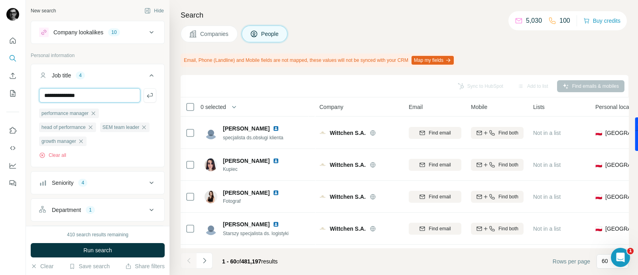
type input "**********"
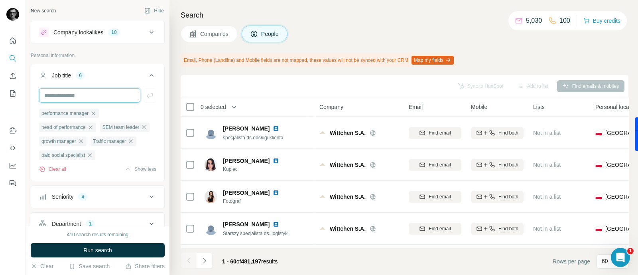
click at [87, 92] on input "text" at bounding box center [89, 95] width 101 height 14
type input "**********"
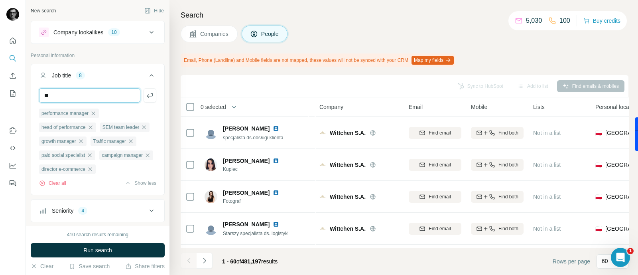
type input "*"
type input "**********"
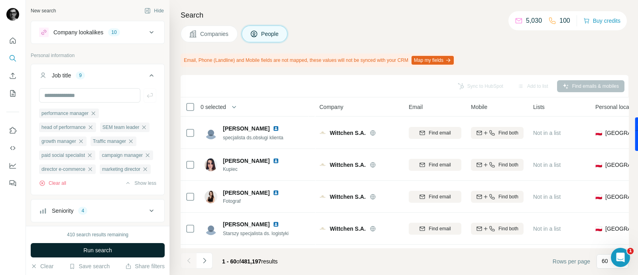
click at [109, 246] on button "Run search" at bounding box center [98, 250] width 134 height 14
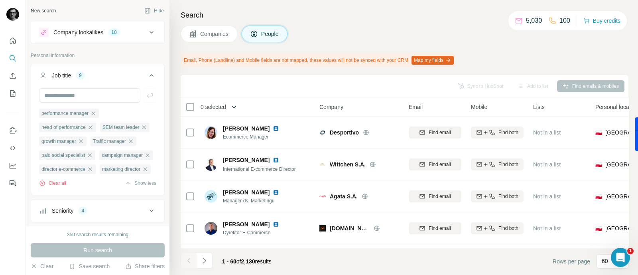
click at [232, 104] on button "button" at bounding box center [234, 107] width 16 height 16
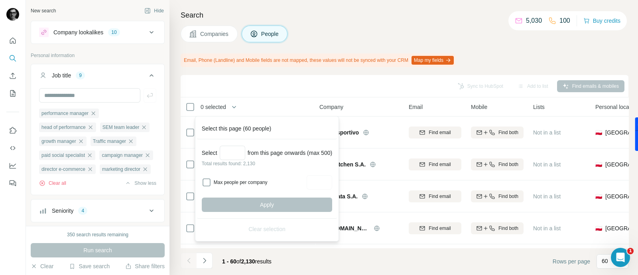
click at [348, 260] on footer "1 - 60 of 2,130 results Rows per page 60" at bounding box center [405, 261] width 448 height 27
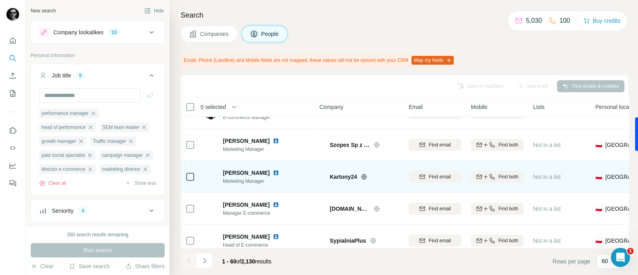
scroll to position [1544, 0]
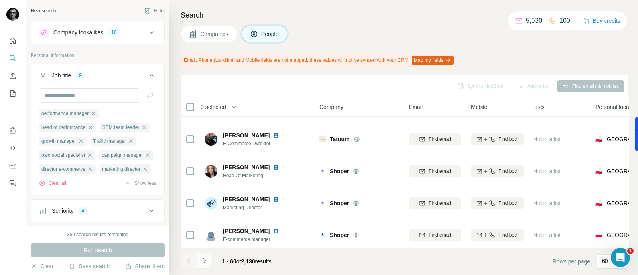
click at [203, 264] on icon "Navigate to next page" at bounding box center [204, 260] width 8 height 8
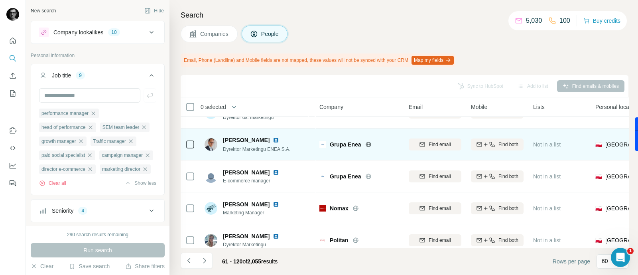
scroll to position [1787, 0]
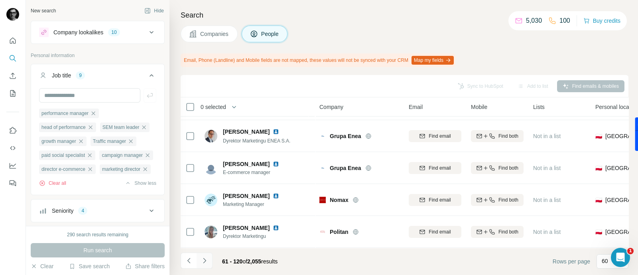
click at [209, 258] on button "Navigate to next page" at bounding box center [204, 260] width 16 height 16
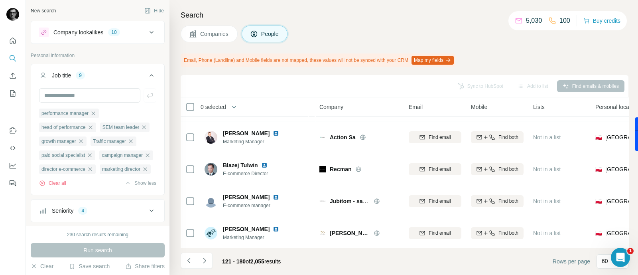
scroll to position [0, 0]
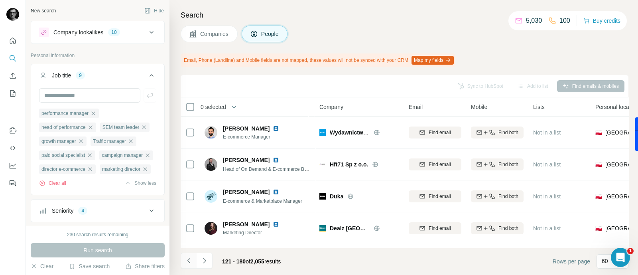
click at [187, 262] on icon "Navigate to previous page" at bounding box center [189, 260] width 8 height 8
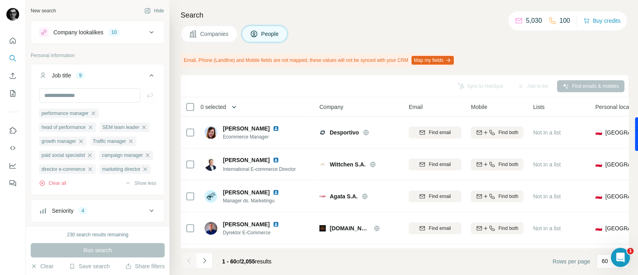
click at [238, 106] on icon "button" at bounding box center [234, 107] width 8 height 8
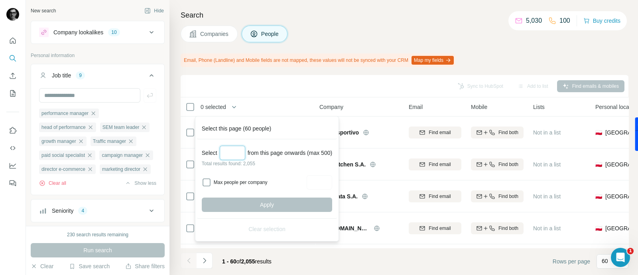
click at [238, 151] on input "Select a number (up to 500)" at bounding box center [233, 152] width 26 height 14
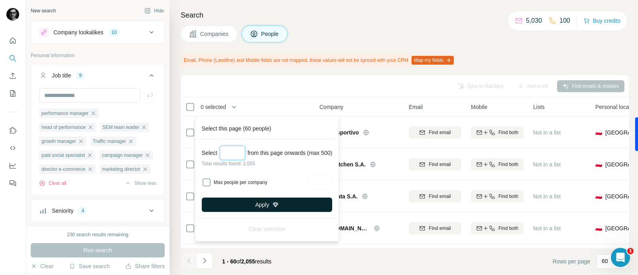
type input "***"
click at [287, 200] on button "Apply" at bounding box center [267, 204] width 130 height 14
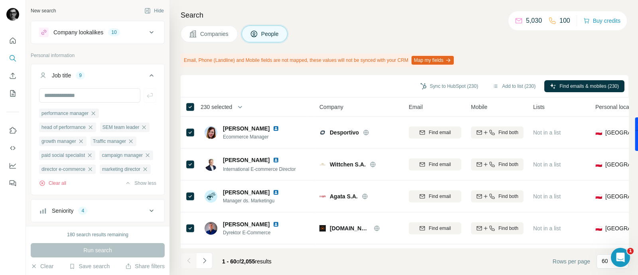
click at [581, 54] on div "Email, Phone (Landline) and Mobile fields are not mapped, these values will not…" at bounding box center [405, 60] width 448 height 14
click at [513, 84] on button "Add to list (230)" at bounding box center [514, 86] width 54 height 12
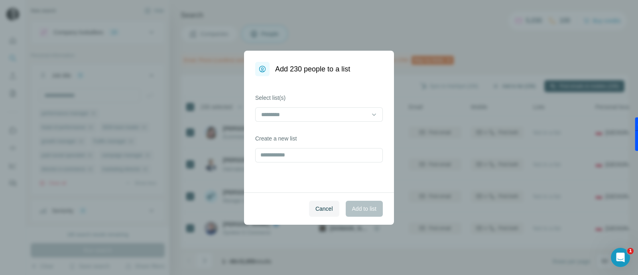
click at [501, 86] on div "Add 230 people to a list Select list(s) Create a new list Cancel Add to list" at bounding box center [319, 137] width 638 height 275
click at [316, 114] on input at bounding box center [314, 114] width 108 height 9
click at [318, 112] on input at bounding box center [314, 114] width 108 height 9
click at [320, 155] on input "text" at bounding box center [319, 155] width 128 height 14
click at [310, 155] on input "text" at bounding box center [319, 155] width 128 height 14
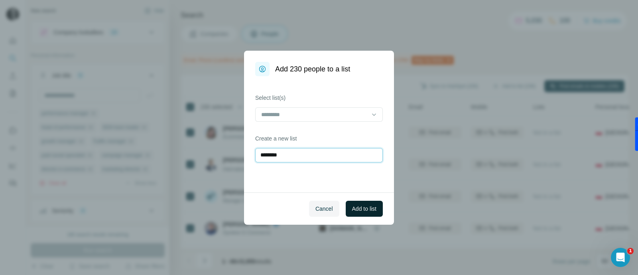
type input "********"
click at [369, 208] on span "Add to list" at bounding box center [364, 208] width 24 height 8
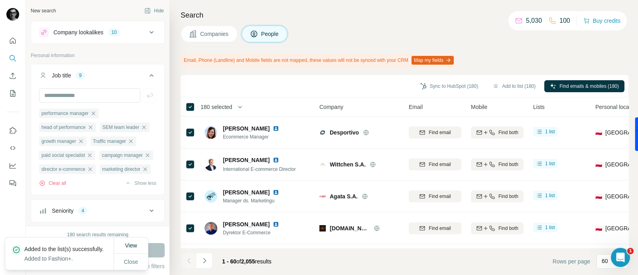
drag, startPoint x: 130, startPoint y: 240, endPoint x: 498, endPoint y: 41, distance: 418.7
click at [498, 41] on div "Companies People" at bounding box center [405, 34] width 448 height 17
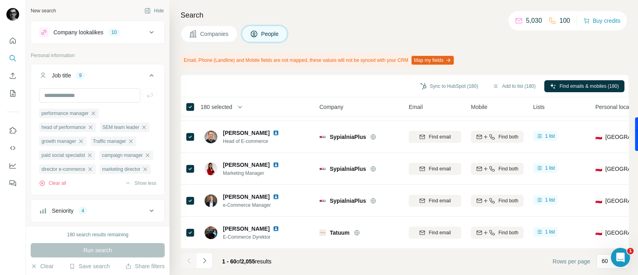
scroll to position [1787, 0]
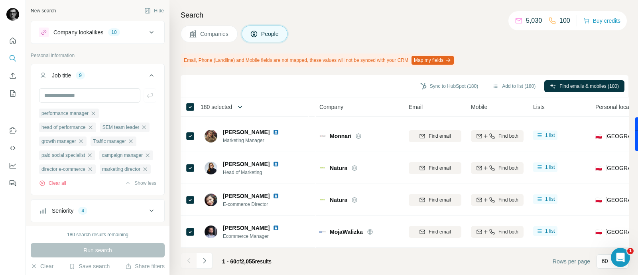
click at [240, 105] on icon "button" at bounding box center [240, 107] width 8 height 8
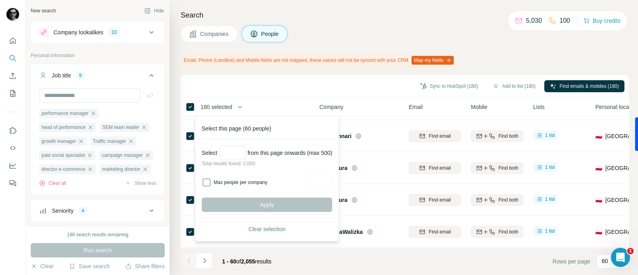
click at [294, 83] on div "Sync to HubSpot (180) Add to list (180) Find emails & mobiles (180)" at bounding box center [405, 86] width 440 height 14
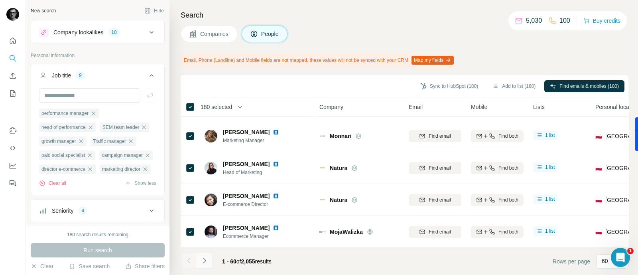
click at [207, 260] on icon "Navigate to next page" at bounding box center [204, 260] width 8 height 8
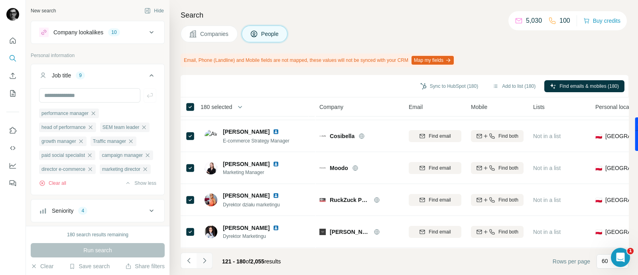
click at [207, 260] on icon "Navigate to next page" at bounding box center [204, 260] width 8 height 8
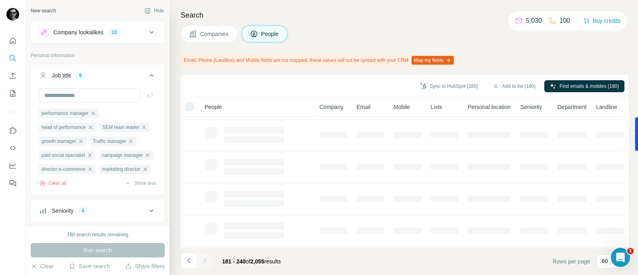
scroll to position [193, 0]
click at [207, 260] on div at bounding box center [204, 260] width 16 height 16
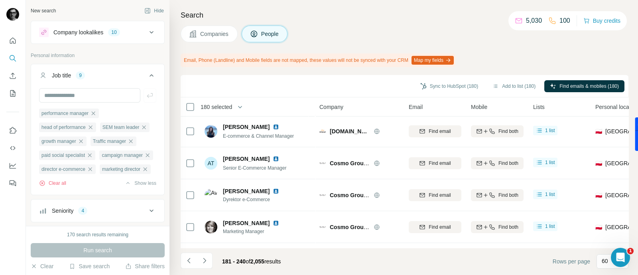
scroll to position [1787, 0]
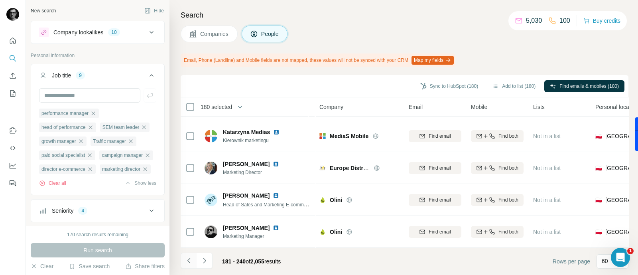
click at [191, 263] on icon "Navigate to previous page" at bounding box center [189, 260] width 8 height 8
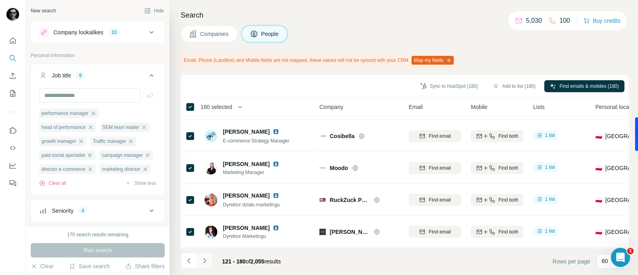
click at [206, 262] on icon "Navigate to next page" at bounding box center [204, 260] width 8 height 8
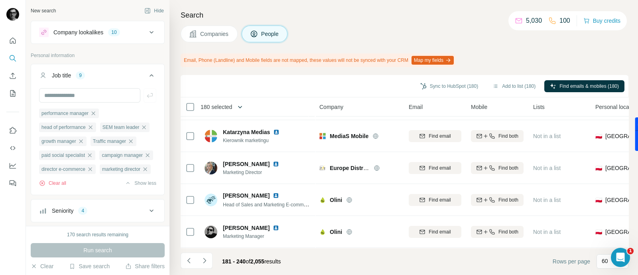
click at [243, 108] on icon "button" at bounding box center [240, 107] width 8 height 8
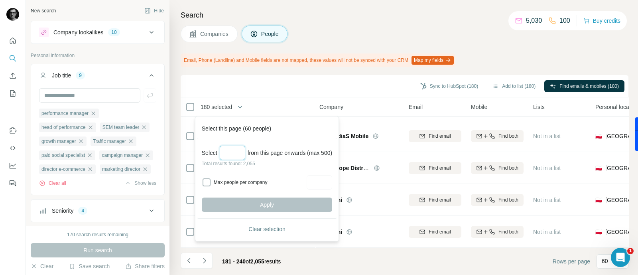
click at [237, 151] on input "Select a number (up to 500)" at bounding box center [233, 152] width 26 height 14
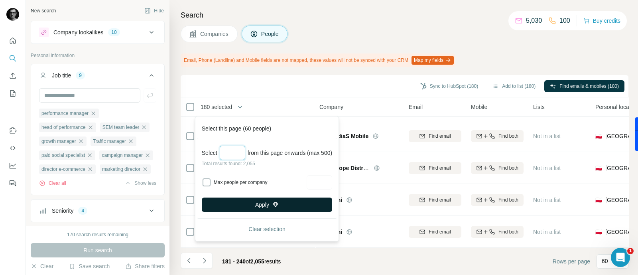
type input "***"
click at [271, 200] on button "Apply" at bounding box center [267, 204] width 130 height 14
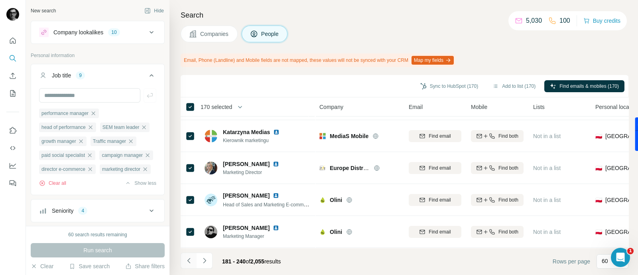
click at [189, 260] on icon "Navigate to previous page" at bounding box center [189, 260] width 8 height 8
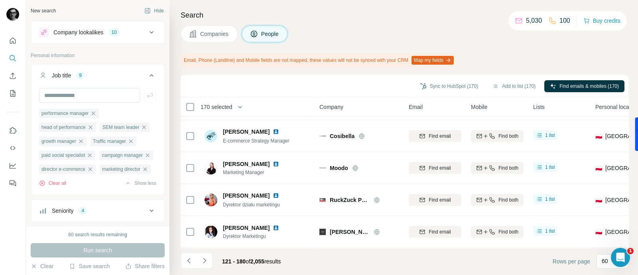
click at [204, 261] on icon "Navigate to next page" at bounding box center [204, 260] width 8 height 8
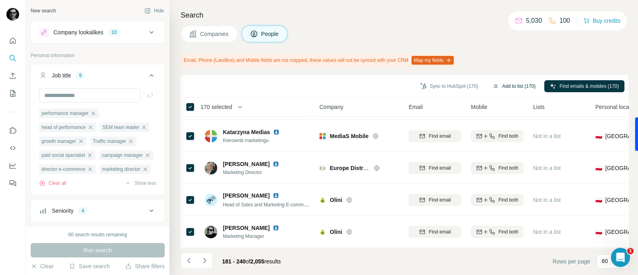
click at [508, 84] on button "Add to list (170)" at bounding box center [514, 86] width 54 height 12
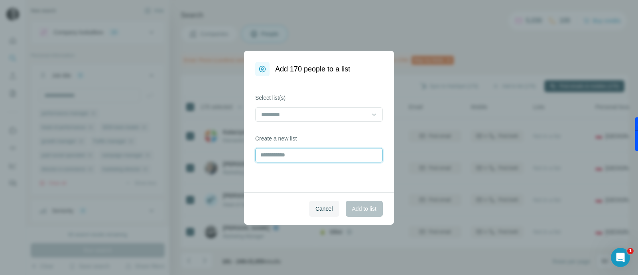
click at [293, 151] on input "text" at bounding box center [319, 155] width 128 height 14
click at [309, 117] on input at bounding box center [314, 114] width 108 height 9
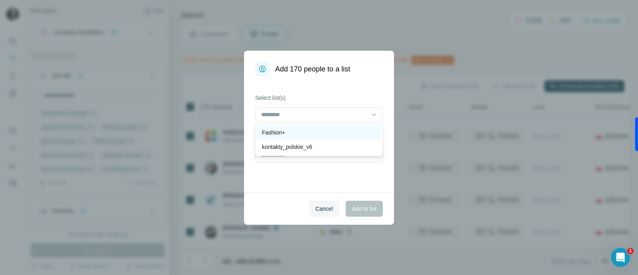
click at [301, 133] on div "Fashion+" at bounding box center [319, 132] width 114 height 8
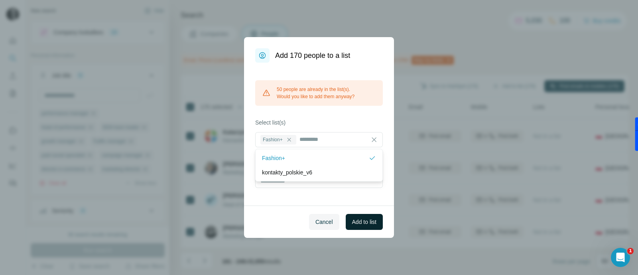
click at [362, 220] on span "Add to list" at bounding box center [364, 222] width 24 height 8
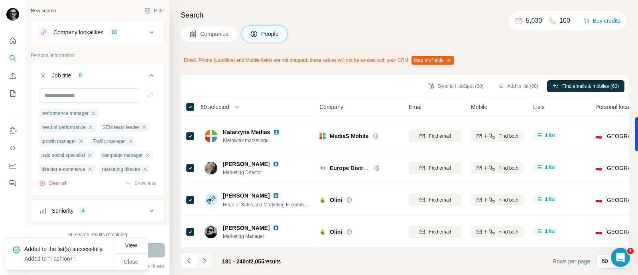
click at [204, 261] on icon "Navigate to next page" at bounding box center [204, 259] width 3 height 5
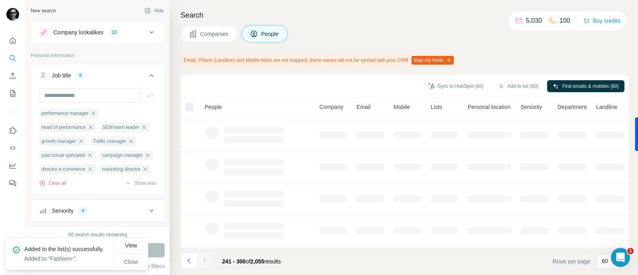
click at [204, 261] on icon "Navigate to next page" at bounding box center [204, 259] width 3 height 5
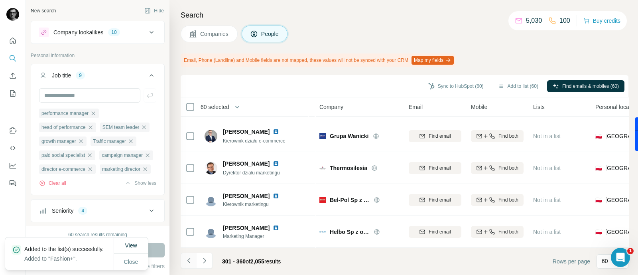
click at [190, 260] on icon "Navigate to previous page" at bounding box center [189, 260] width 8 height 8
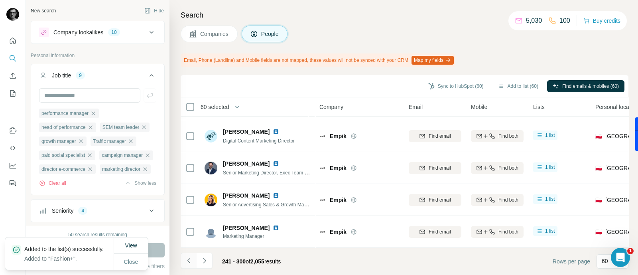
click at [190, 260] on icon "Navigate to previous page" at bounding box center [189, 260] width 8 height 8
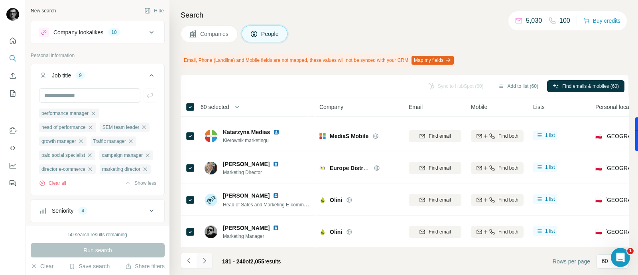
click at [205, 265] on button "Navigate to next page" at bounding box center [204, 260] width 16 height 16
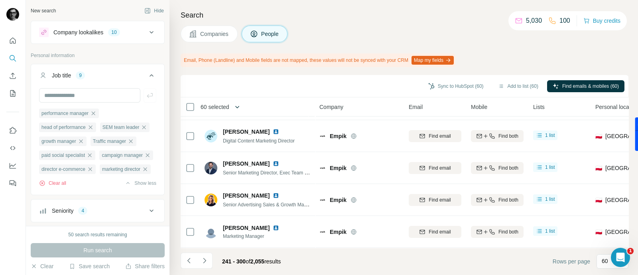
click at [240, 106] on icon "button" at bounding box center [237, 107] width 8 height 8
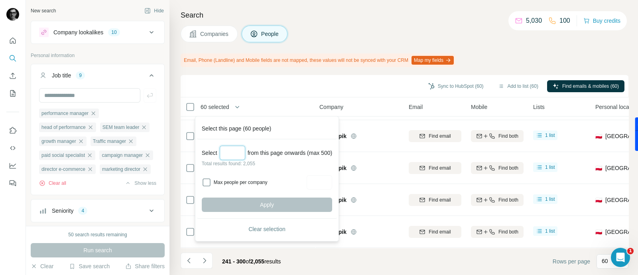
click at [228, 153] on input "Select a number (up to 500)" at bounding box center [233, 152] width 26 height 14
type input "*"
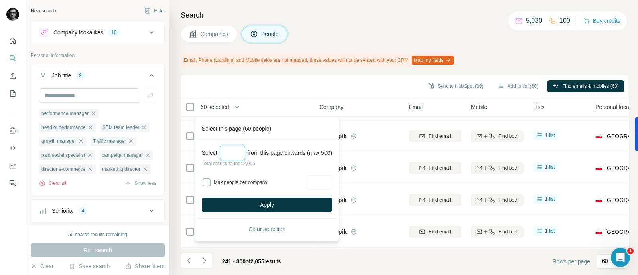
drag, startPoint x: 228, startPoint y: 151, endPoint x: 215, endPoint y: 151, distance: 13.2
click at [215, 151] on div "Select **** from this page onwards (max 500)" at bounding box center [267, 152] width 130 height 14
type input "***"
click at [297, 167] on div "Select *** from this page onwards (max 500) Total results found: 2,055 Max peop…" at bounding box center [267, 178] width 140 height 79
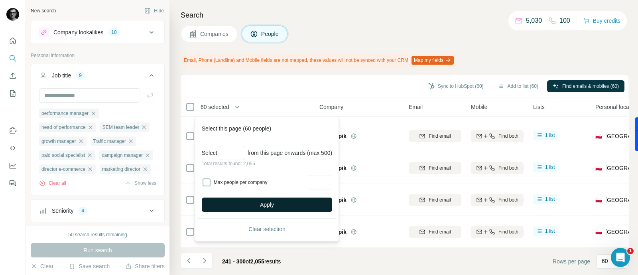
click at [298, 202] on button "Apply" at bounding box center [267, 204] width 130 height 14
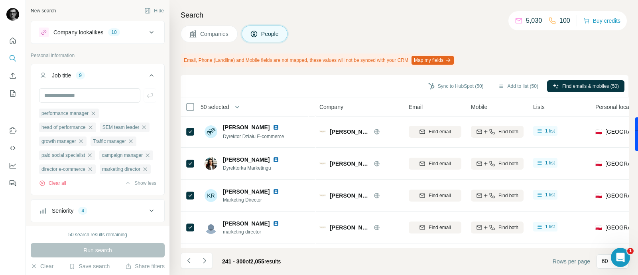
scroll to position [840, 0]
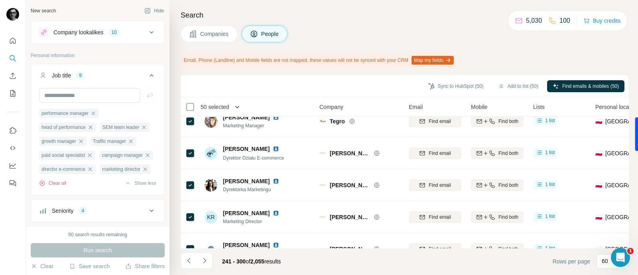
click at [239, 104] on icon "button" at bounding box center [237, 107] width 8 height 8
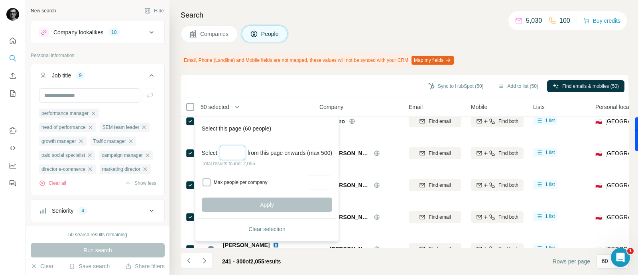
click at [235, 153] on input "Select a number (up to 500)" at bounding box center [233, 152] width 26 height 14
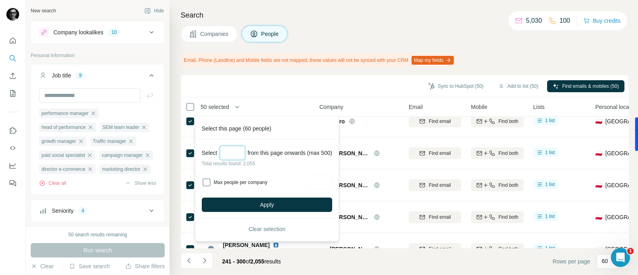
type input "***"
click at [308, 168] on div "Select *** from this page onwards (max 500) Total results found: 2,055 Max peop…" at bounding box center [267, 178] width 140 height 79
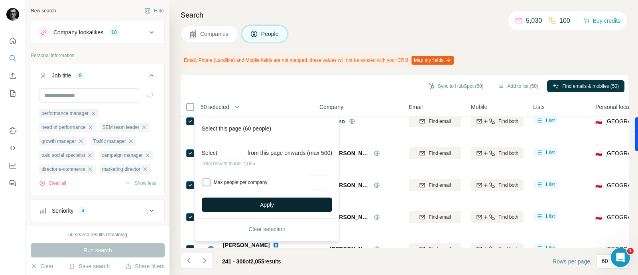
click at [267, 202] on span "Apply" at bounding box center [267, 204] width 14 height 8
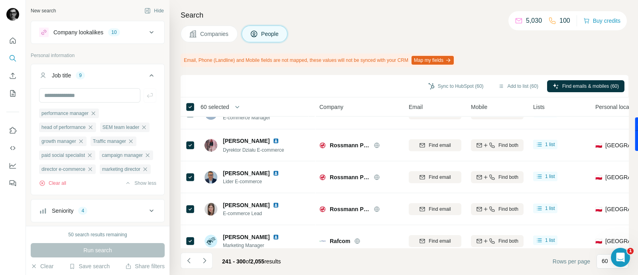
scroll to position [392, 0]
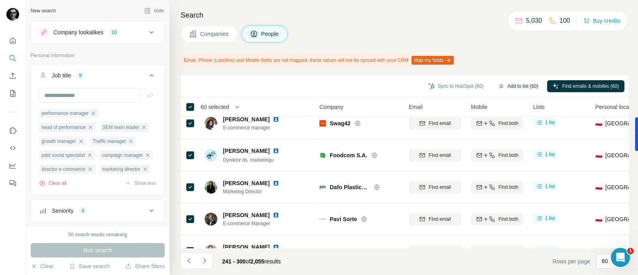
click at [502, 83] on button "Add to list (60)" at bounding box center [517, 86] width 51 height 12
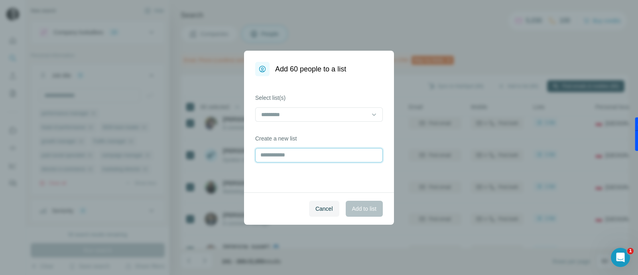
click at [306, 151] on input "text" at bounding box center [319, 155] width 128 height 14
click at [308, 113] on input at bounding box center [314, 114] width 108 height 9
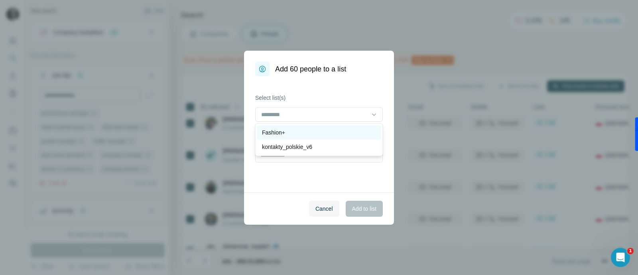
click at [309, 132] on div "Fashion+" at bounding box center [319, 132] width 114 height 8
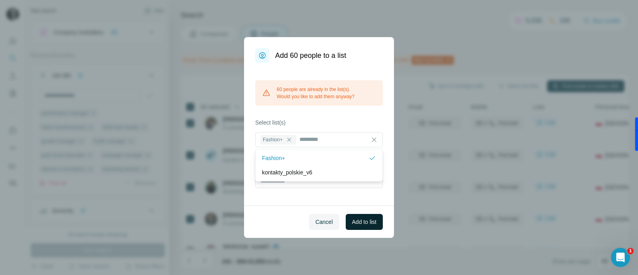
click at [354, 221] on span "Add to list" at bounding box center [364, 222] width 24 height 8
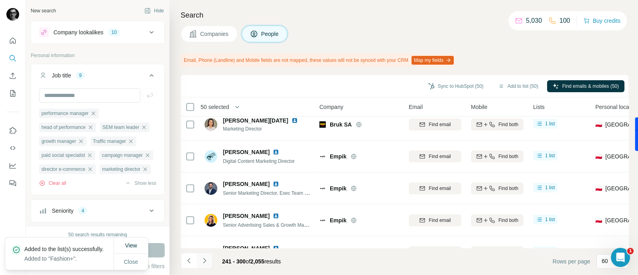
scroll to position [1787, 0]
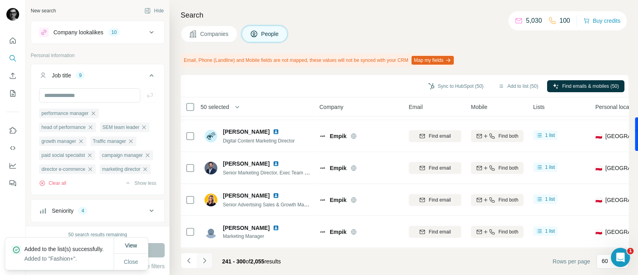
click at [204, 263] on icon "Navigate to next page" at bounding box center [204, 260] width 8 height 8
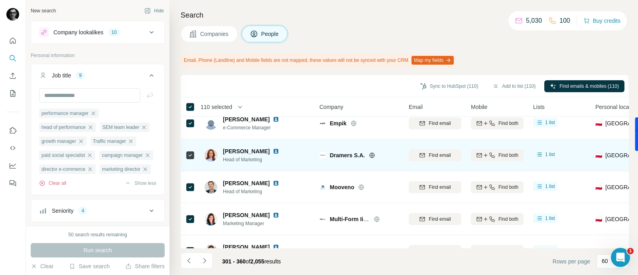
scroll to position [0, 0]
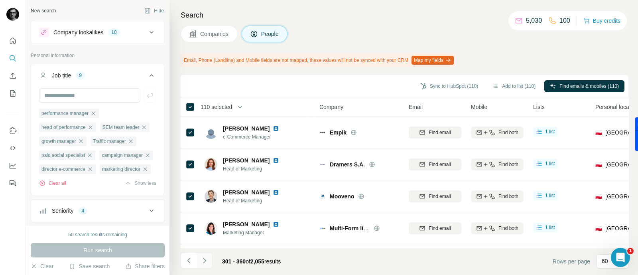
click at [205, 261] on icon "Navigate to next page" at bounding box center [204, 259] width 3 height 5
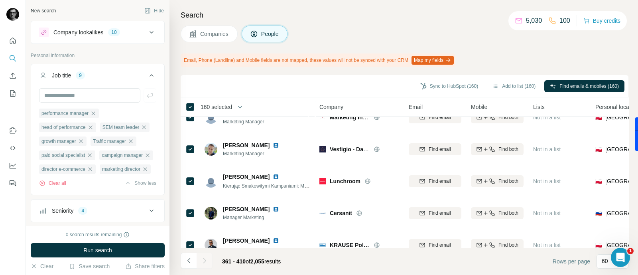
scroll to position [1219, 0]
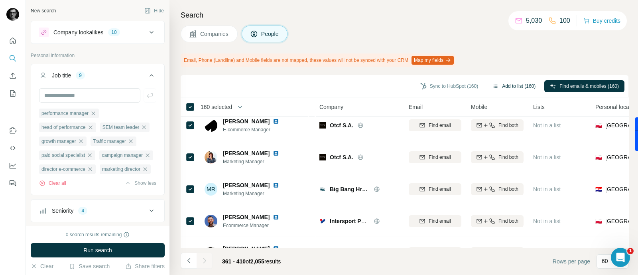
click at [514, 85] on button "Add to list (160)" at bounding box center [514, 86] width 54 height 12
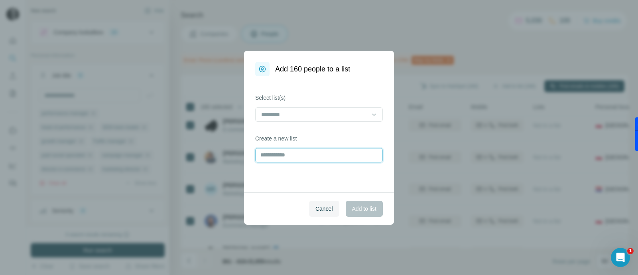
click at [315, 153] on input "text" at bounding box center [319, 155] width 128 height 14
click at [319, 109] on div at bounding box center [314, 115] width 108 height 14
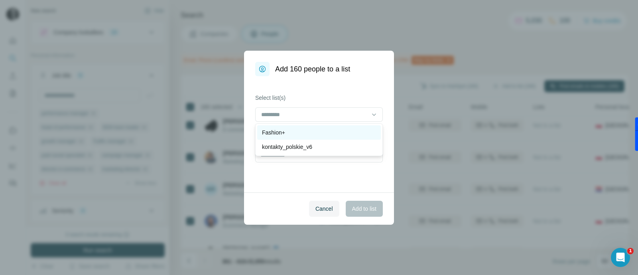
click at [308, 135] on div "Fashion+" at bounding box center [319, 132] width 114 height 8
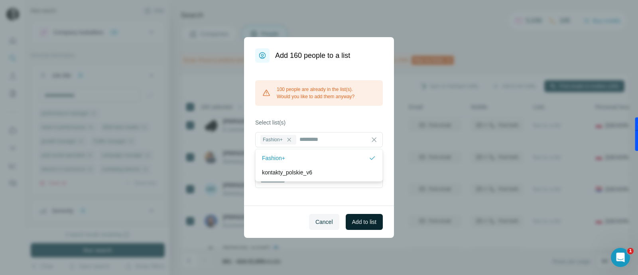
click at [366, 224] on span "Add to list" at bounding box center [364, 222] width 24 height 8
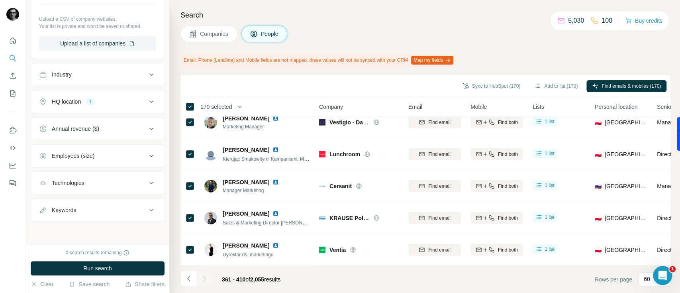
scroll to position [1450, 0]
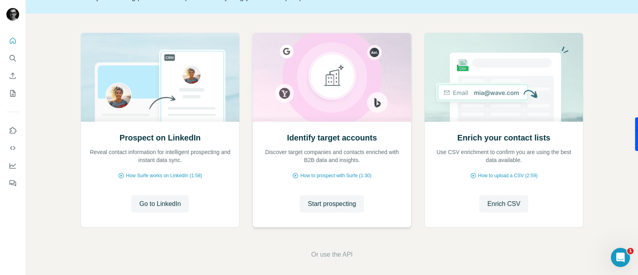
scroll to position [69, 0]
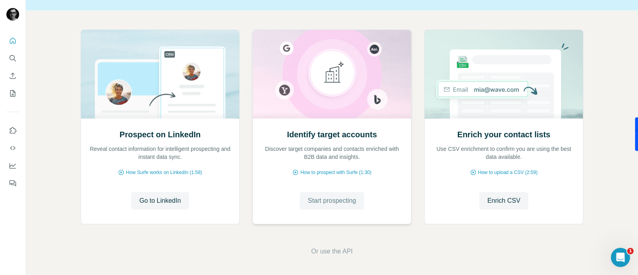
click at [328, 202] on span "Start prospecting" at bounding box center [332, 201] width 48 height 10
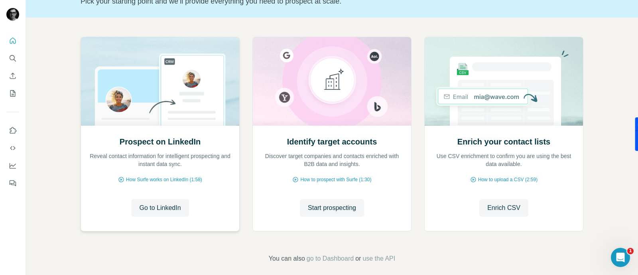
scroll to position [69, 0]
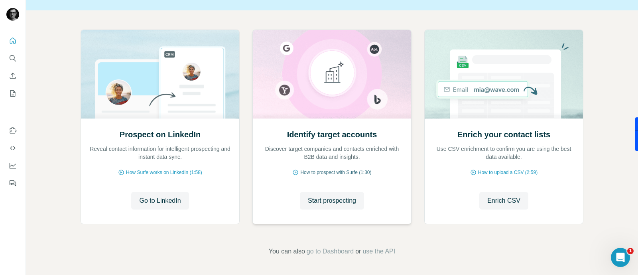
click at [349, 171] on span "How to prospect with Surfe (1:30)" at bounding box center [335, 172] width 71 height 7
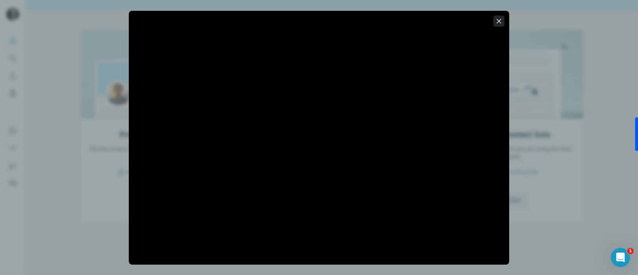
click at [500, 22] on icon "button" at bounding box center [499, 21] width 8 height 8
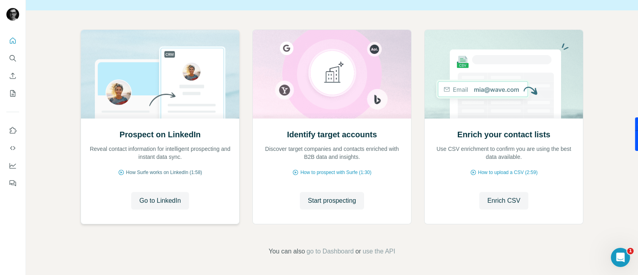
click at [177, 169] on span "How Surfe works on LinkedIn (1:58)" at bounding box center [164, 172] width 76 height 7
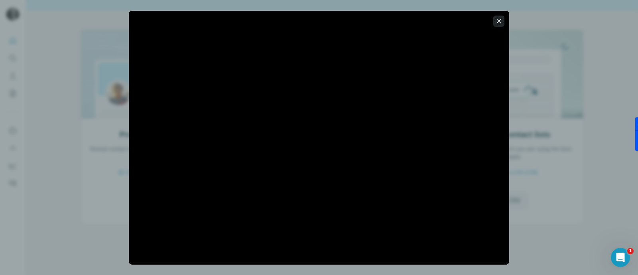
click at [499, 23] on icon "button" at bounding box center [499, 21] width 8 height 8
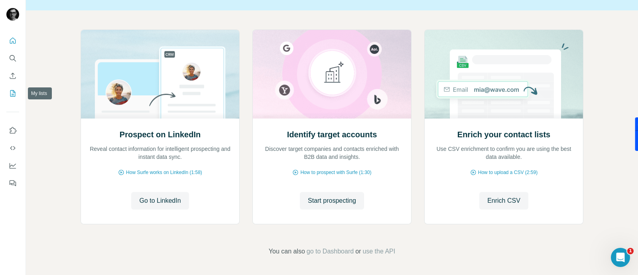
click at [13, 91] on icon "My lists" at bounding box center [14, 92] width 4 height 5
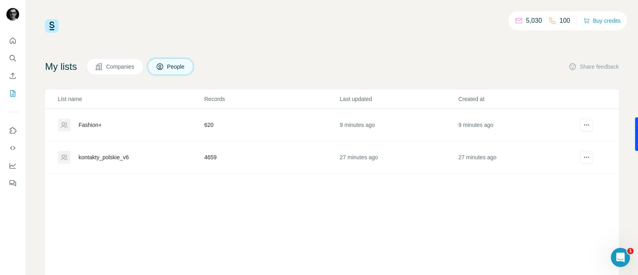
click at [78, 122] on div "Fashion+" at bounding box center [130, 124] width 145 height 13
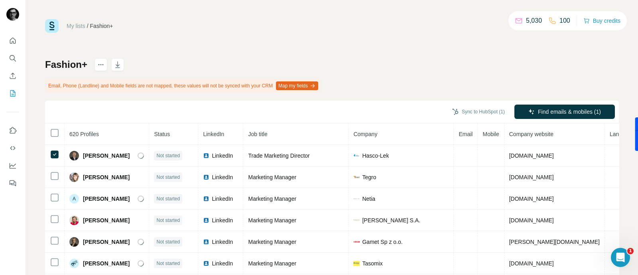
click at [319, 103] on div "Sync to HubSpot (1) Find emails & mobiles (1)" at bounding box center [332, 111] width 574 height 23
click at [115, 65] on icon "button" at bounding box center [118, 65] width 8 height 8
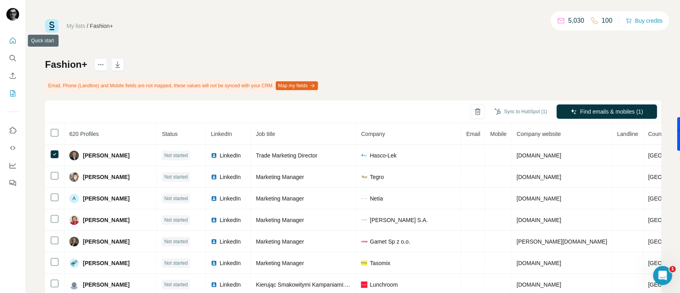
click at [14, 40] on icon "Quick start" at bounding box center [13, 41] width 8 height 8
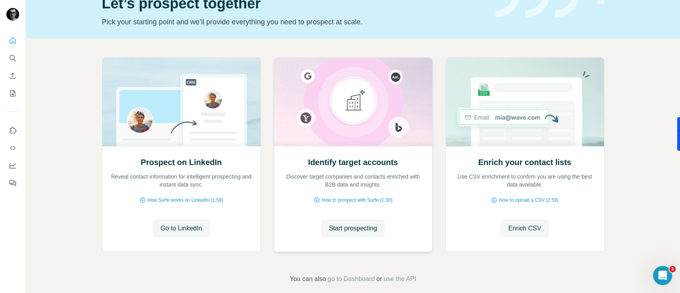
scroll to position [51, 0]
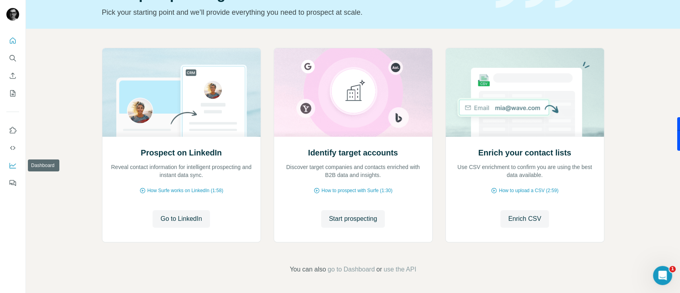
click at [10, 165] on icon "Dashboard" at bounding box center [13, 165] width 8 height 8
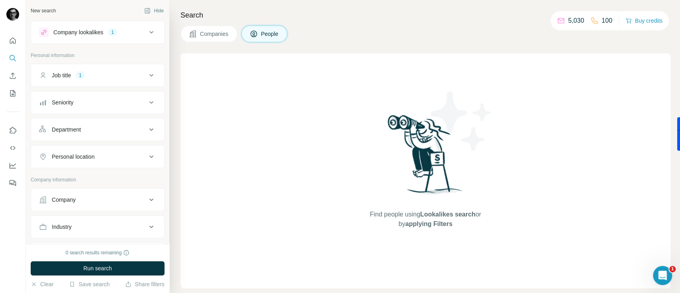
click at [210, 33] on span "Companies" at bounding box center [214, 34] width 29 height 8
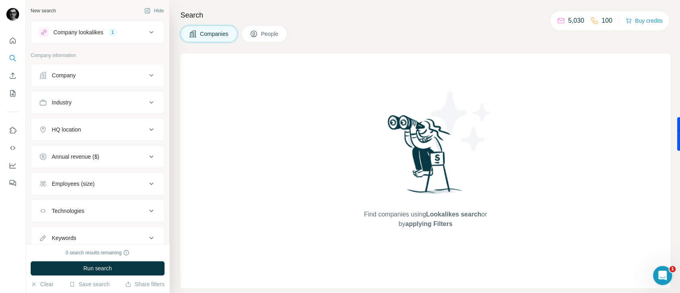
click at [275, 37] on span "People" at bounding box center [270, 34] width 18 height 8
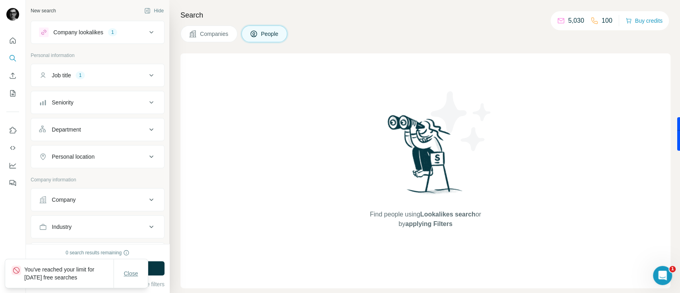
click at [131, 273] on span "Close" at bounding box center [131, 273] width 14 height 8
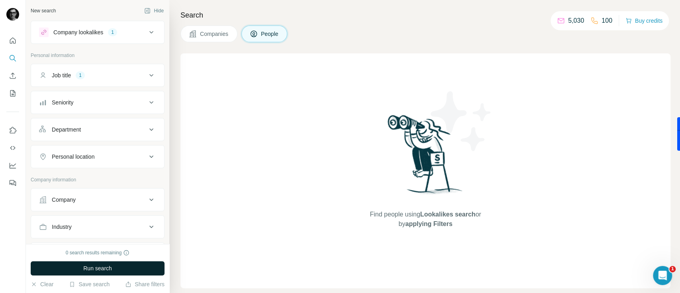
click at [124, 273] on button "Run search" at bounding box center [98, 268] width 134 height 14
click at [94, 266] on span "Run search" at bounding box center [97, 268] width 29 height 8
